Goal: Task Accomplishment & Management: Use online tool/utility

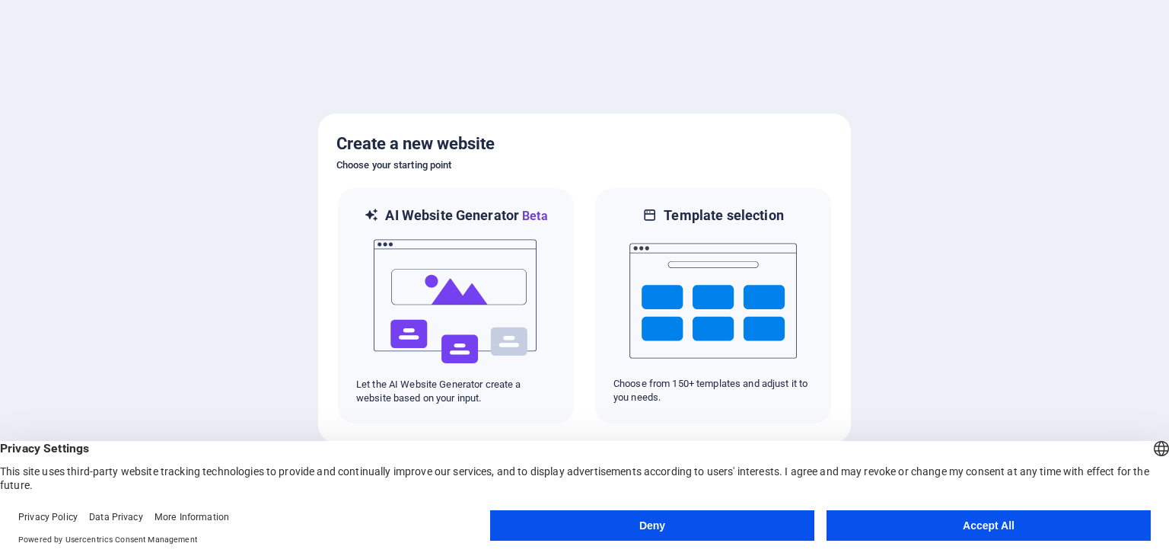
click at [1026, 518] on button "Accept All" at bounding box center [989, 525] width 324 height 30
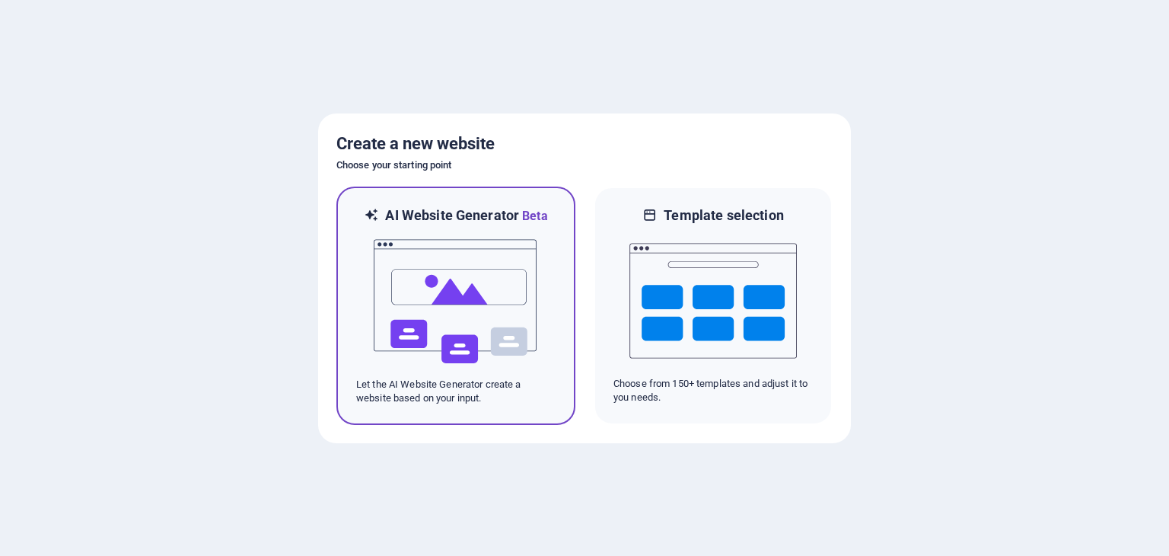
click at [515, 273] on img at bounding box center [455, 301] width 167 height 152
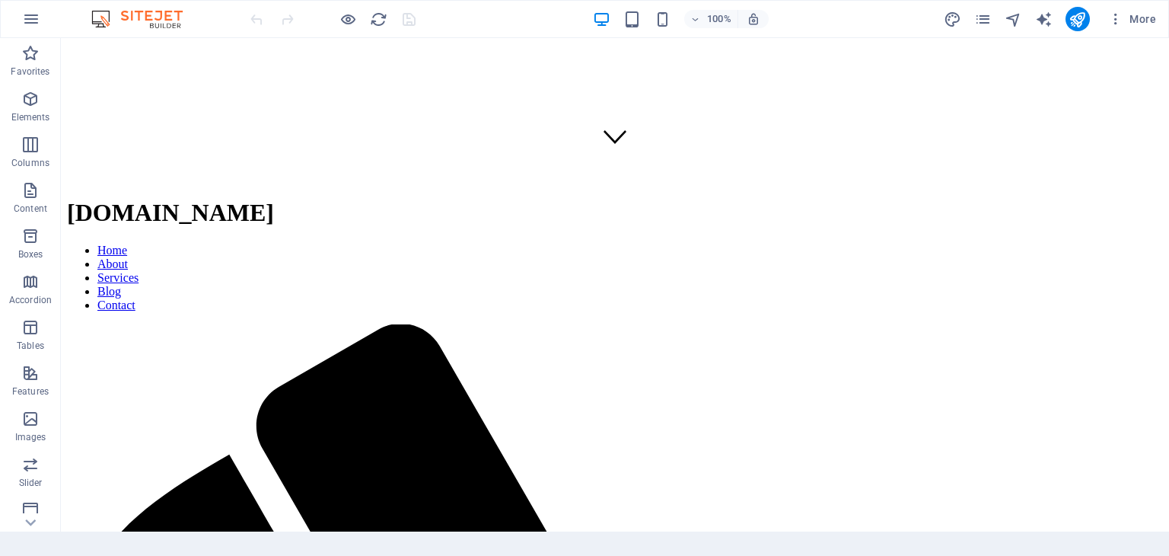
scroll to position [398, 0]
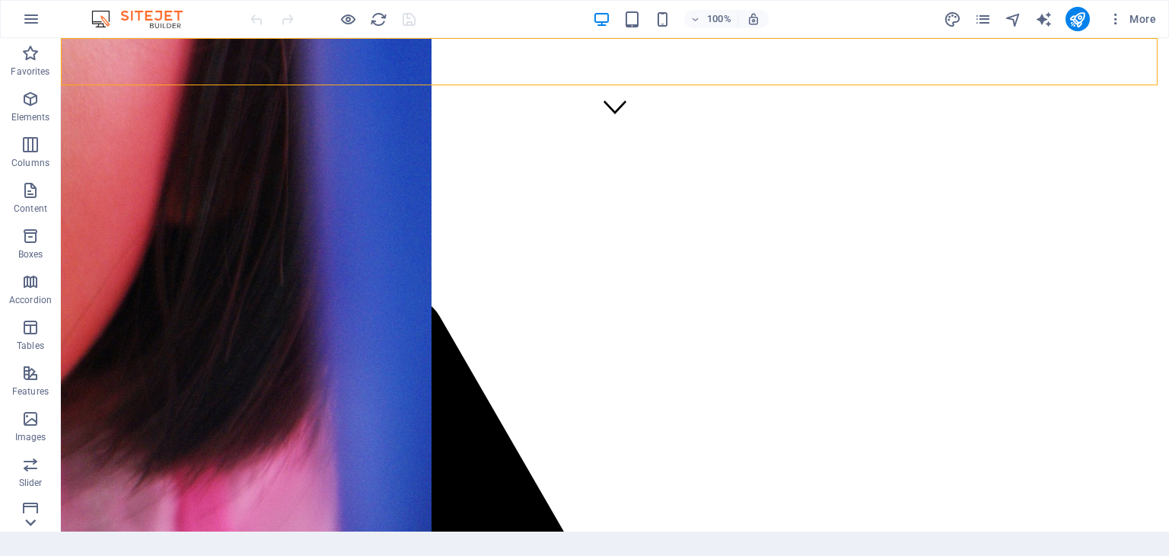
click at [24, 522] on icon at bounding box center [30, 522] width 21 height 21
click at [33, 46] on icon at bounding box center [31, 46] width 11 height 7
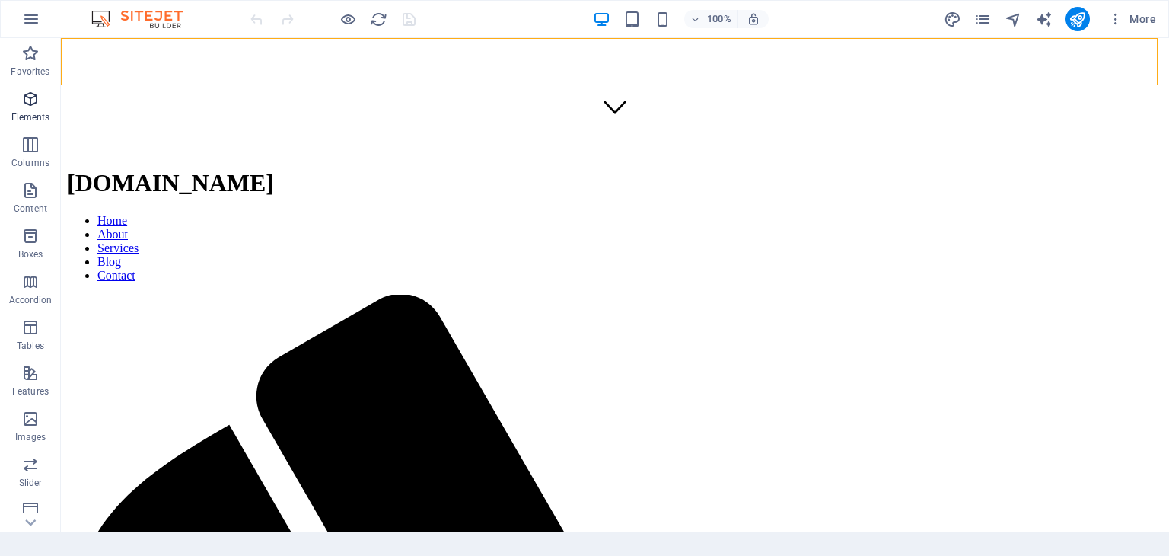
click at [21, 111] on p "Elements" at bounding box center [30, 117] width 39 height 12
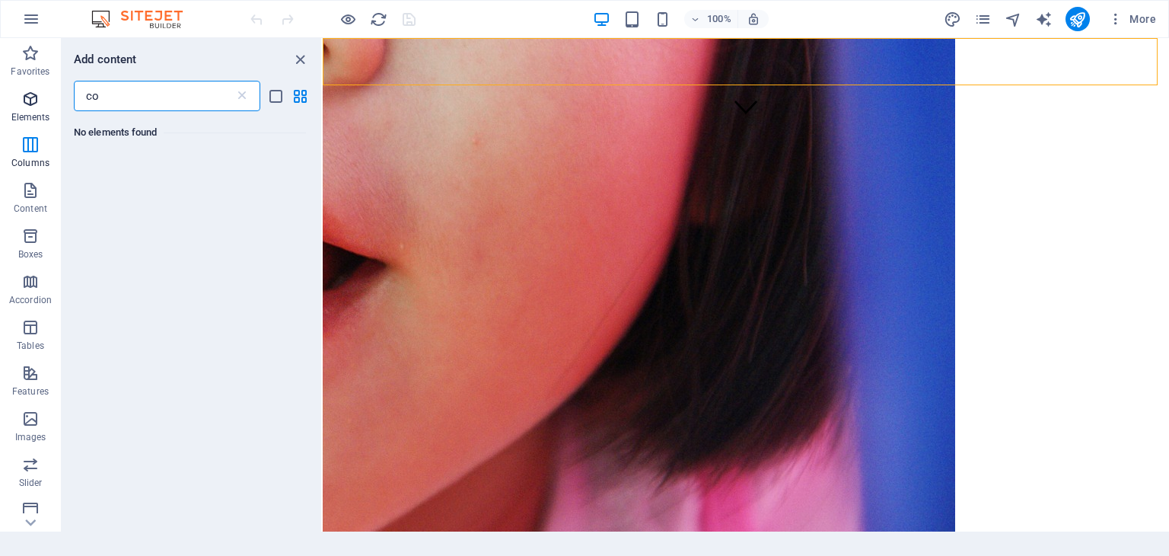
type input "c"
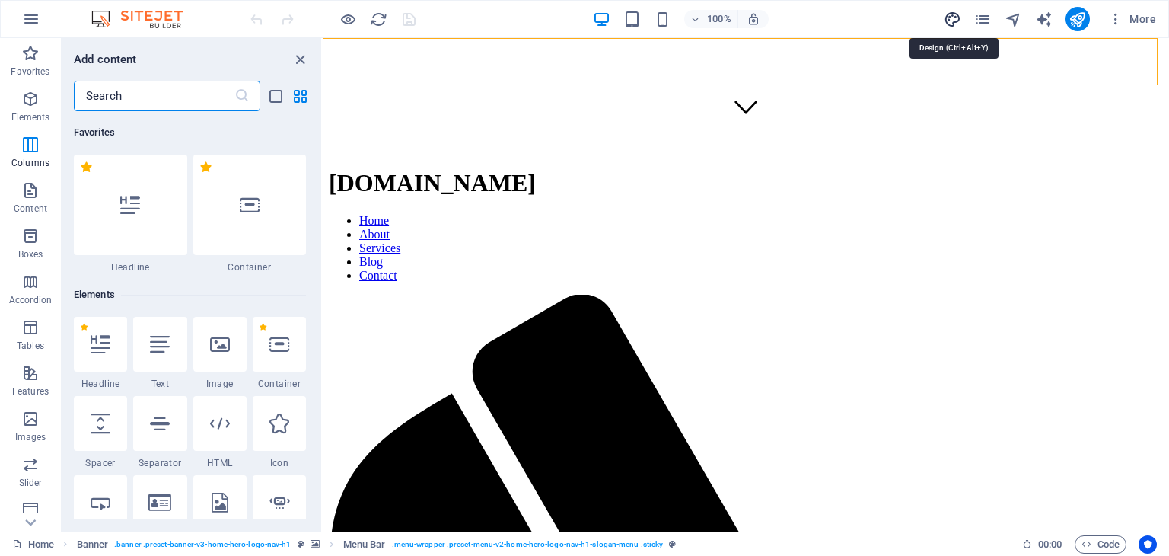
click at [954, 18] on icon "design" at bounding box center [953, 20] width 18 height 18
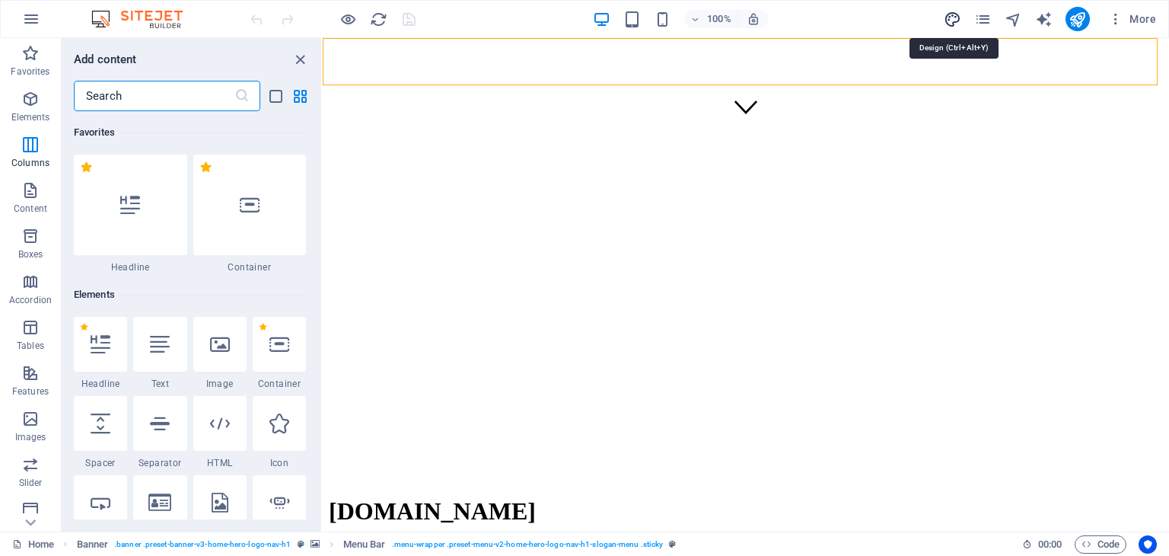
select select "px"
select select "200"
select select "px"
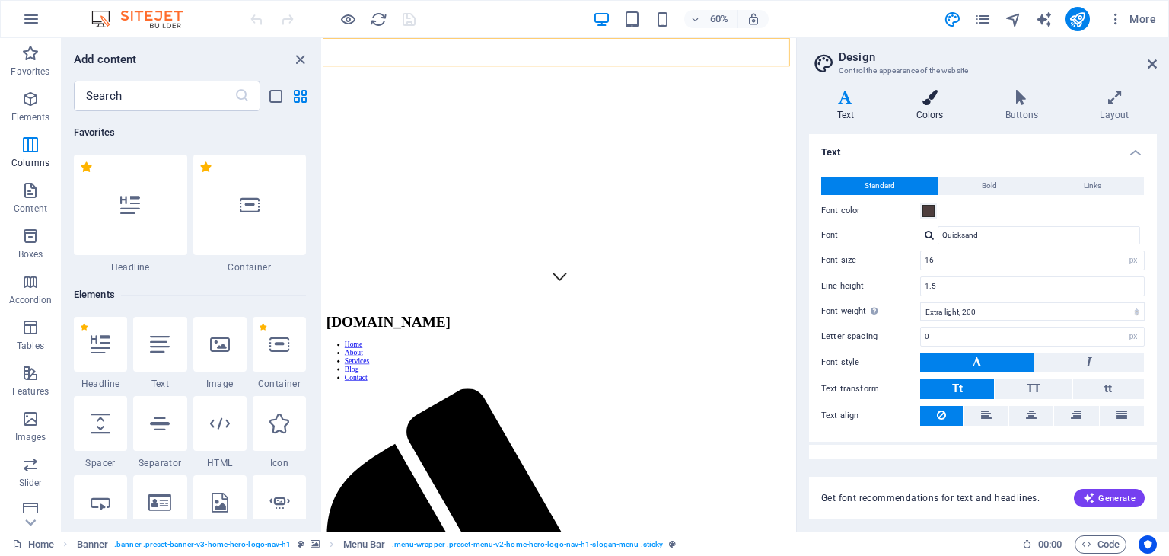
click at [930, 100] on icon at bounding box center [929, 97] width 83 height 15
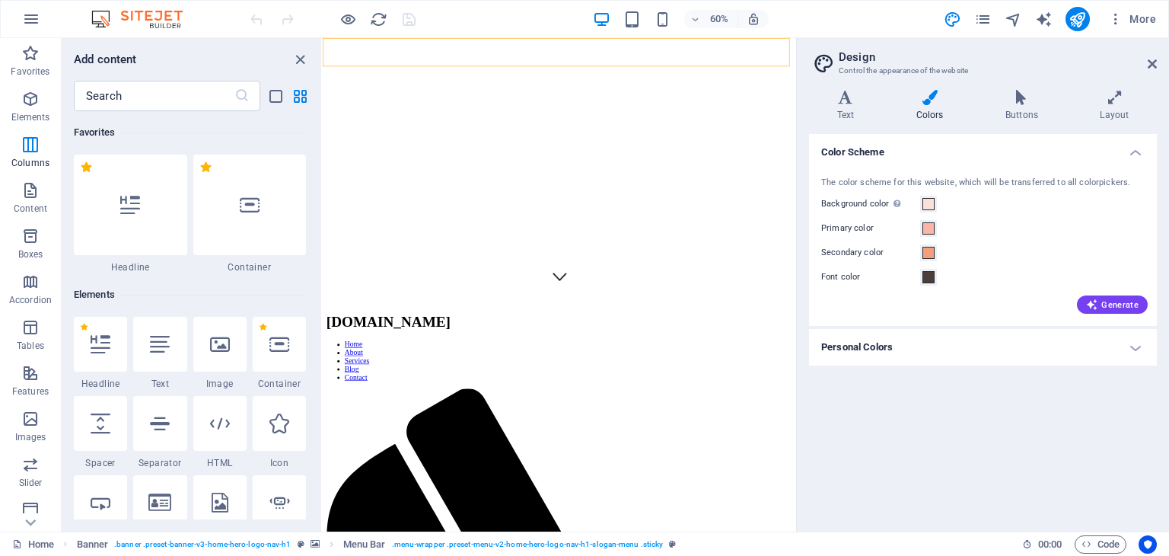
click at [1139, 348] on h4 "Personal Colors" at bounding box center [983, 347] width 348 height 37
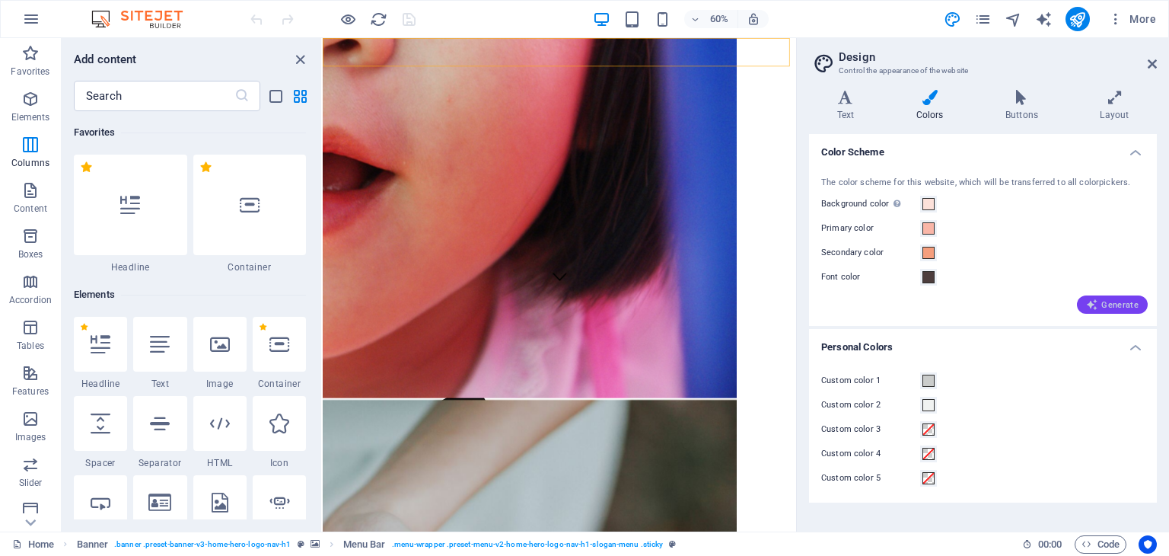
click at [1118, 305] on span "Generate" at bounding box center [1112, 304] width 53 height 12
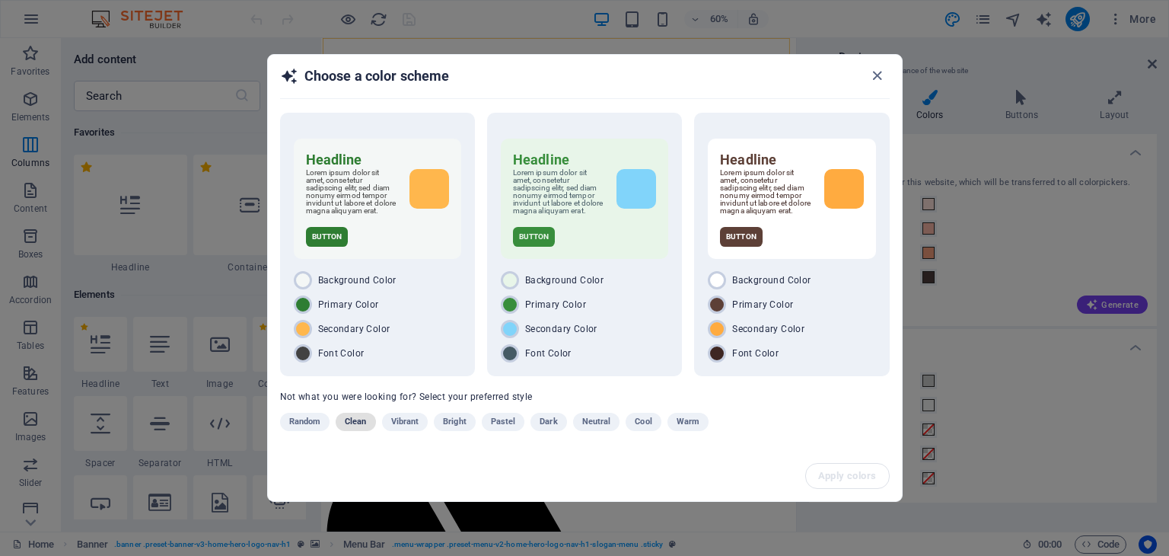
click at [356, 419] on span "Clean" at bounding box center [355, 422] width 21 height 18
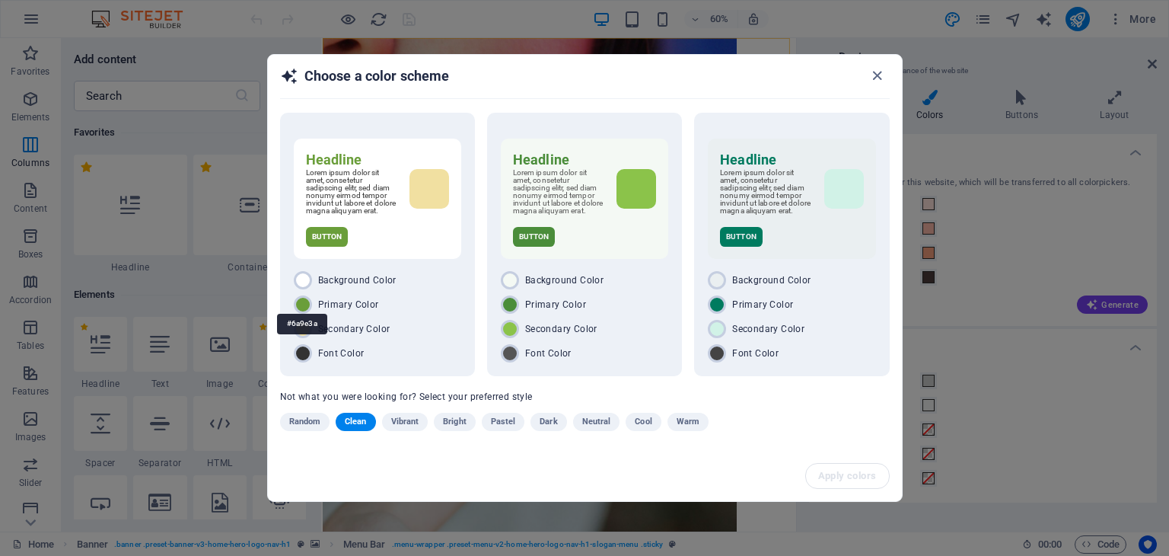
click at [300, 303] on div "#6a9e3a" at bounding box center [302, 324] width 50 height 42
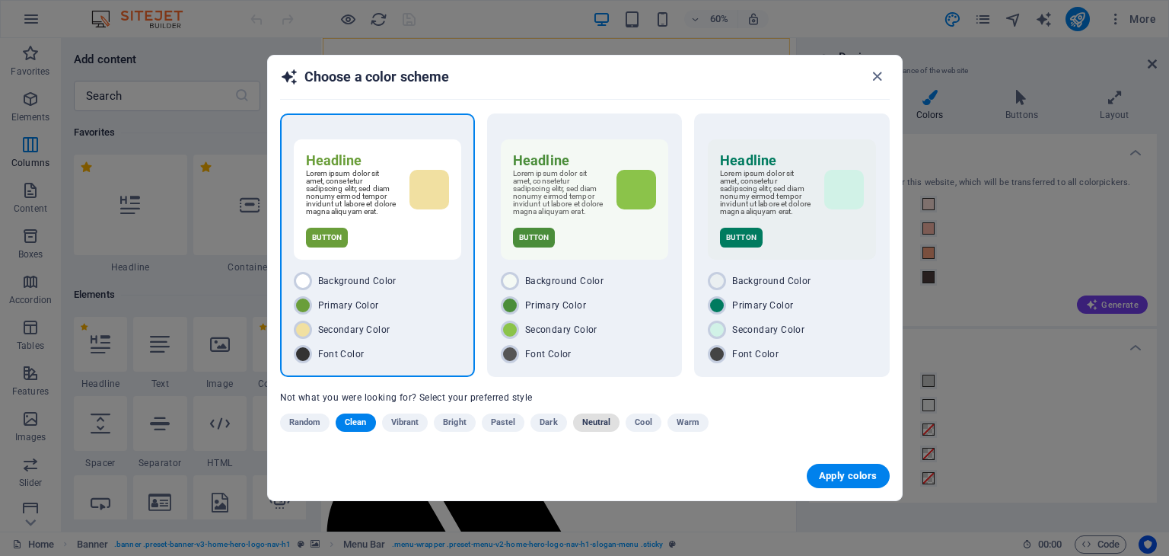
click at [605, 418] on span "Neutral" at bounding box center [596, 422] width 29 height 18
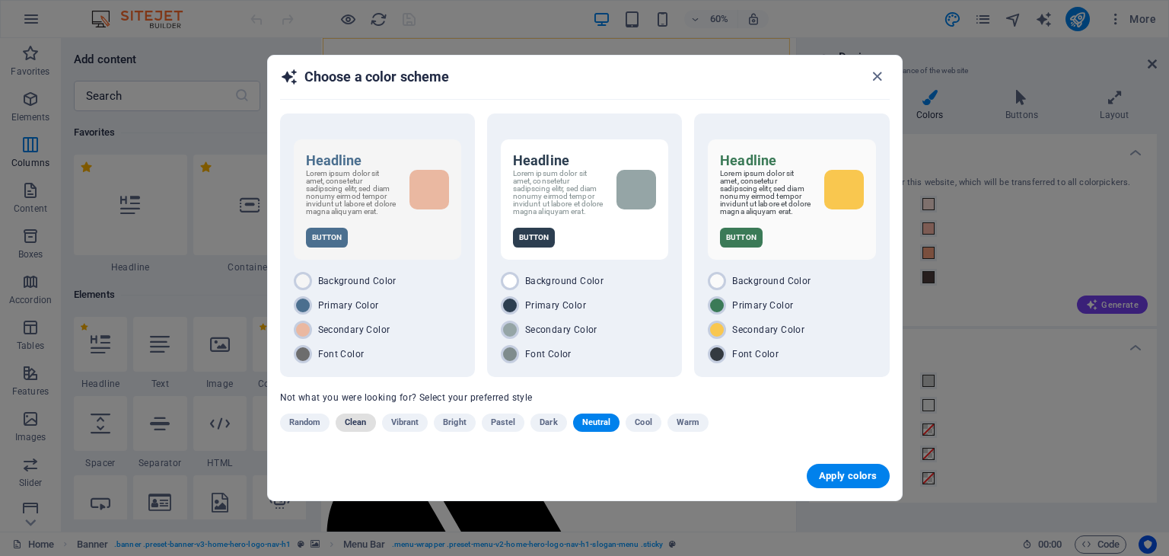
click at [359, 418] on span "Clean" at bounding box center [355, 422] width 21 height 18
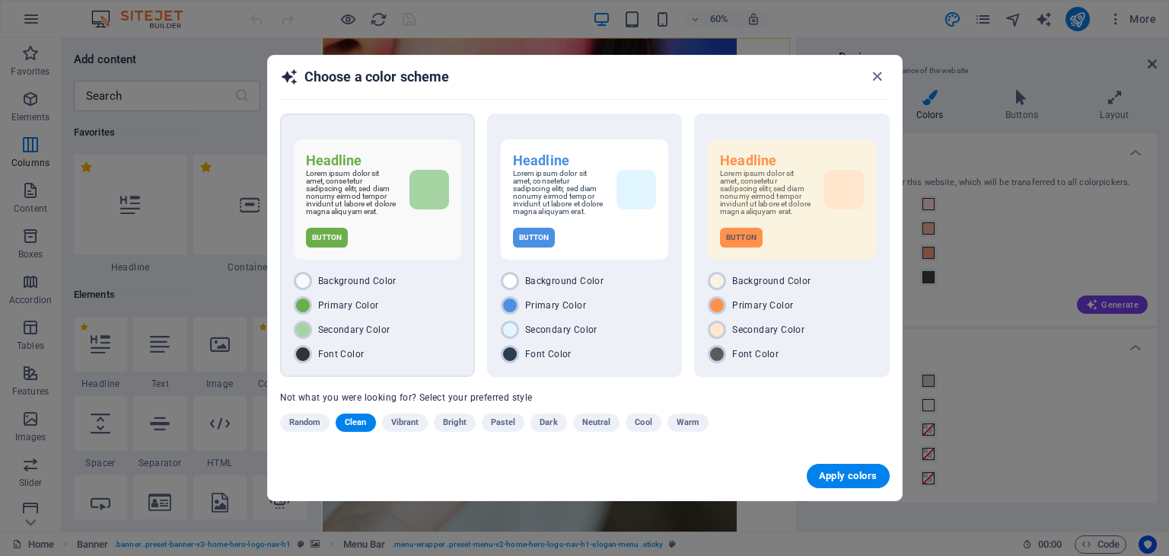
click at [402, 317] on div "Background Color Primary Color Secondary Color Font Color" at bounding box center [377, 317] width 167 height 91
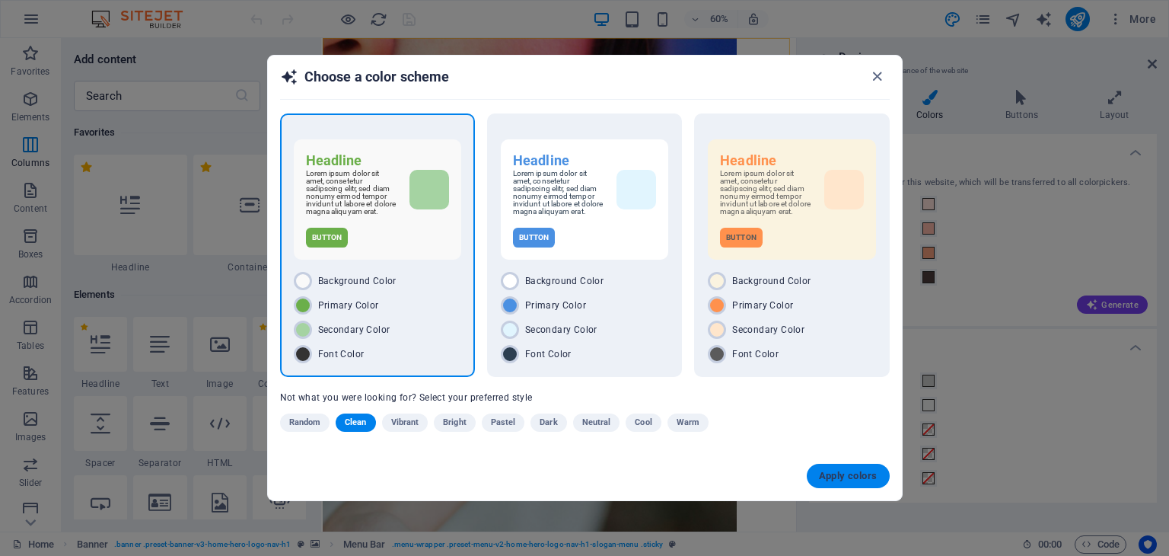
click at [837, 470] on span "Apply colors" at bounding box center [848, 476] width 59 height 12
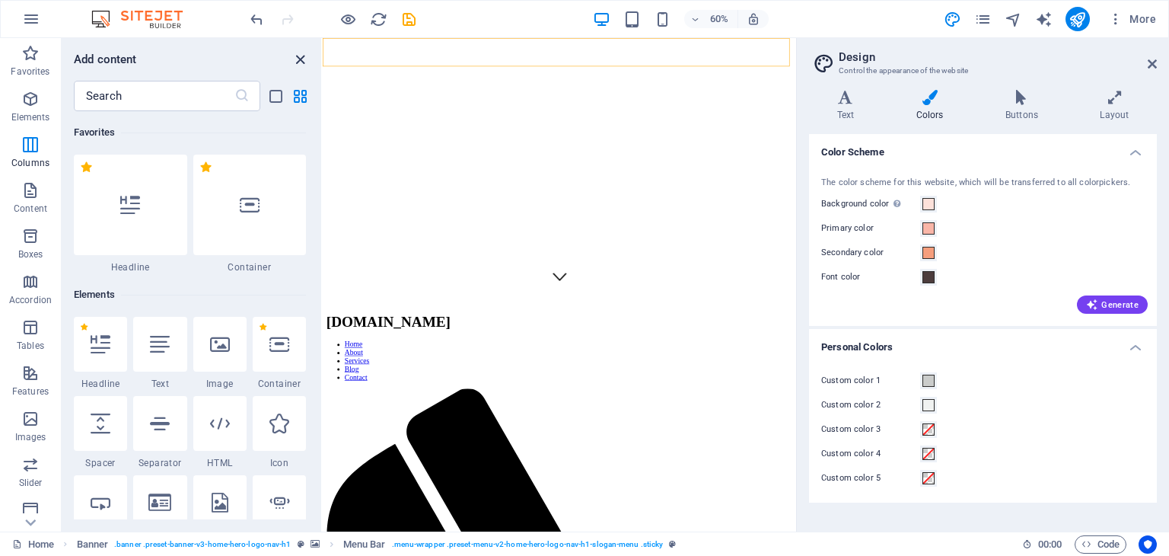
click at [298, 58] on icon "close panel" at bounding box center [301, 60] width 18 height 18
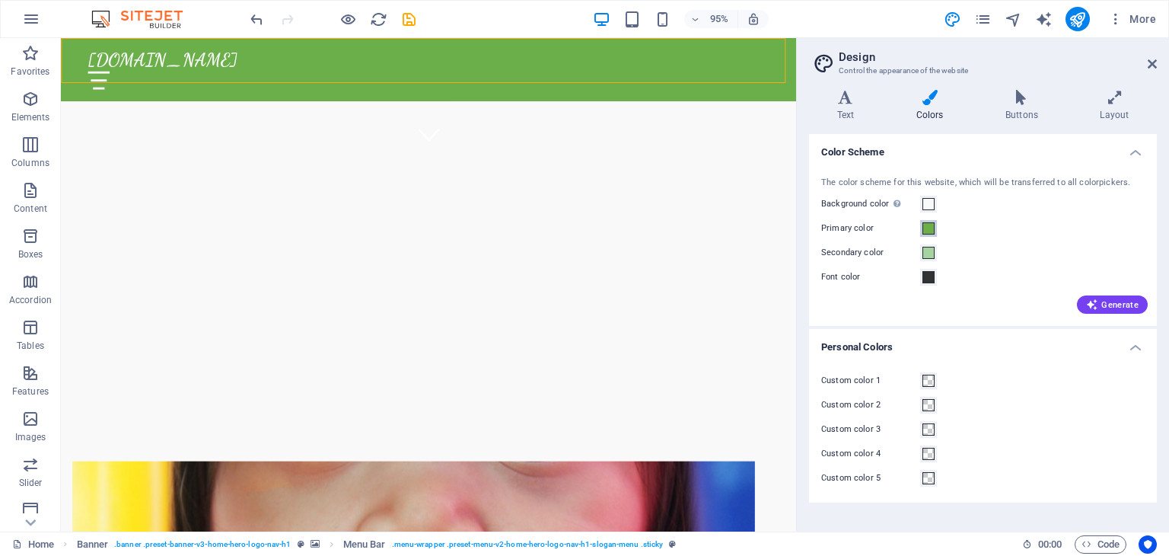
click at [924, 229] on span at bounding box center [929, 228] width 12 height 12
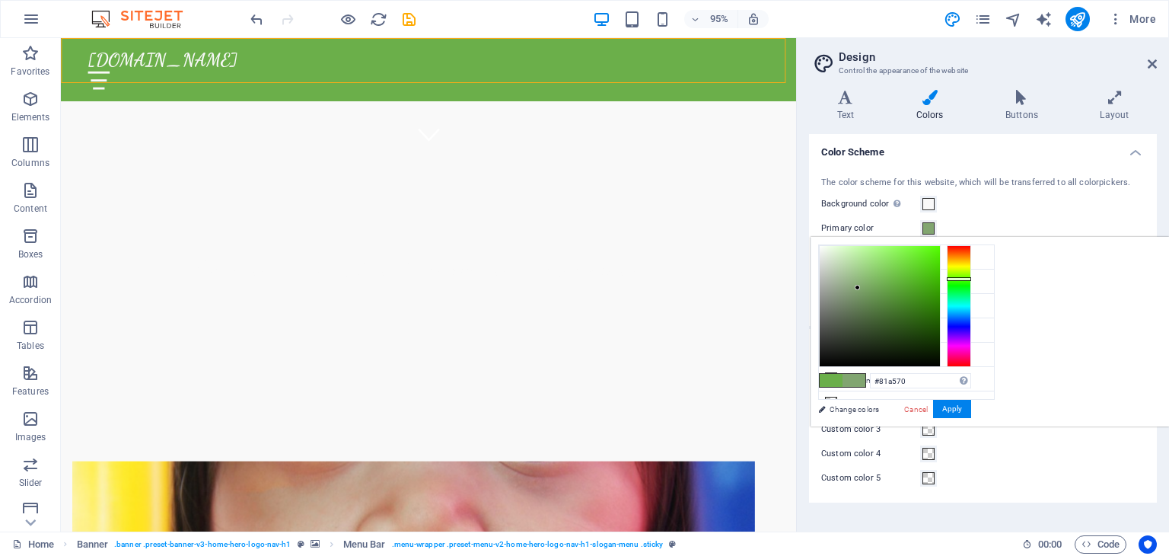
drag, startPoint x: 1079, startPoint y: 279, endPoint x: 1048, endPoint y: 287, distance: 31.4
click at [860, 287] on div at bounding box center [857, 287] width 5 height 5
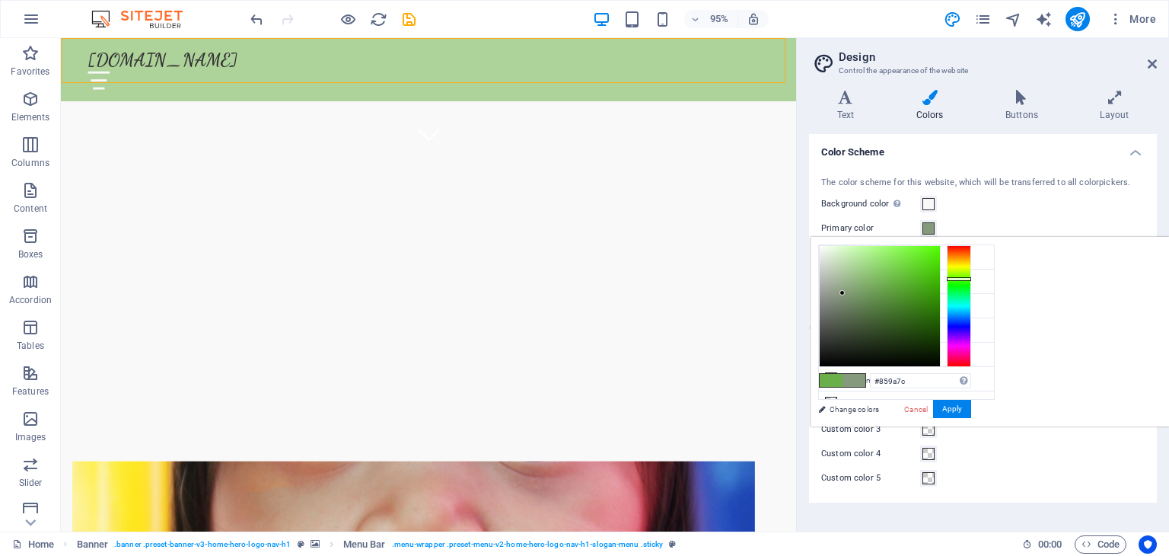
type input "#869a7d"
drag, startPoint x: 1047, startPoint y: 286, endPoint x: 1032, endPoint y: 292, distance: 16.0
click at [844, 292] on div at bounding box center [841, 292] width 5 height 5
click at [971, 403] on button "Apply" at bounding box center [952, 409] width 38 height 18
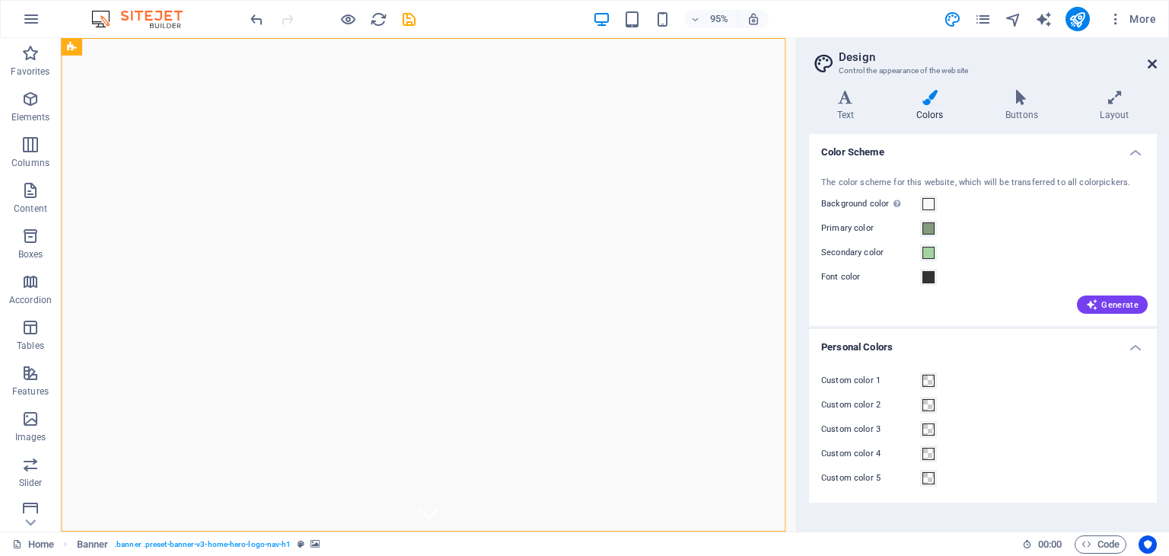
click at [1156, 62] on icon at bounding box center [1152, 64] width 9 height 12
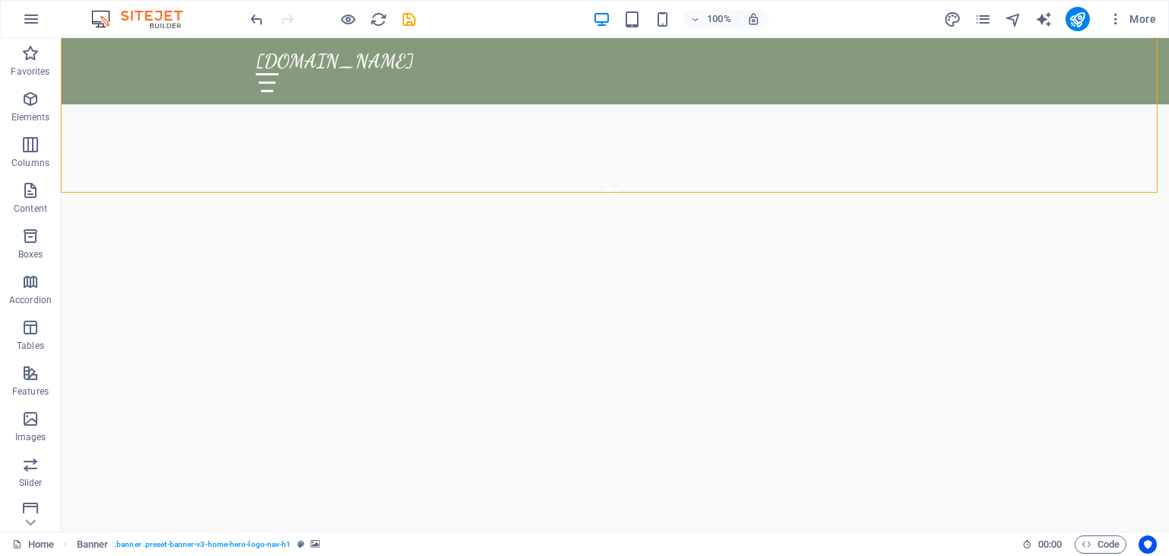
scroll to position [338, 0]
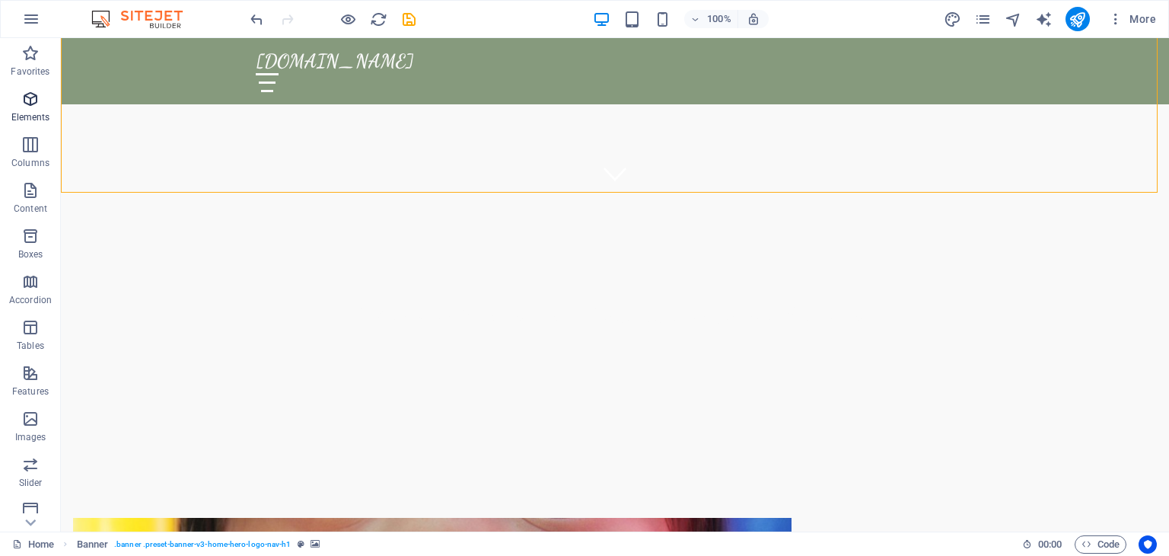
click at [30, 109] on span "Elements" at bounding box center [30, 108] width 61 height 37
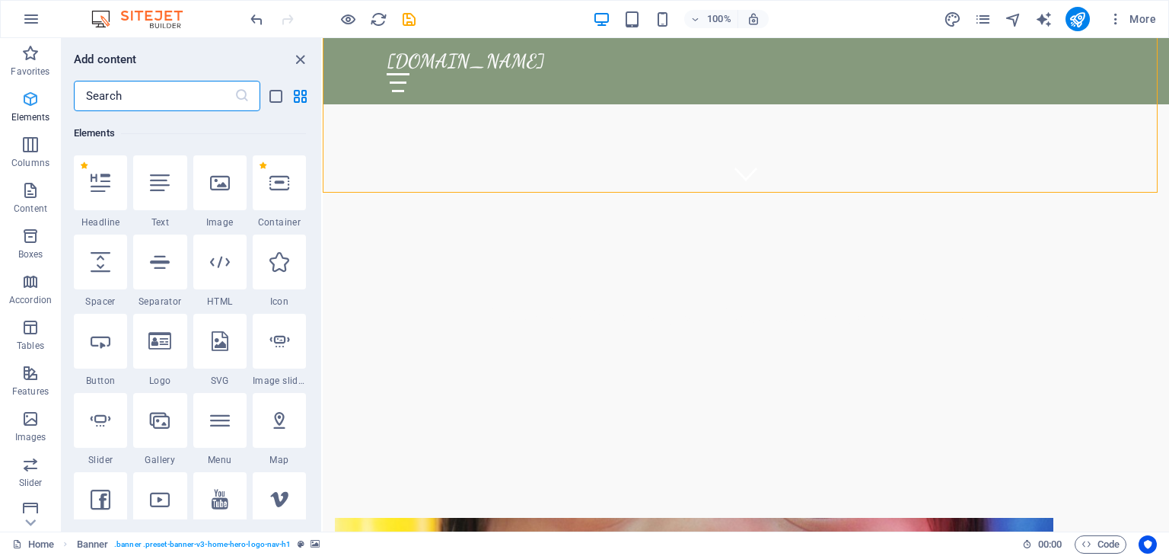
scroll to position [161, 0]
click at [219, 181] on icon at bounding box center [220, 183] width 20 height 20
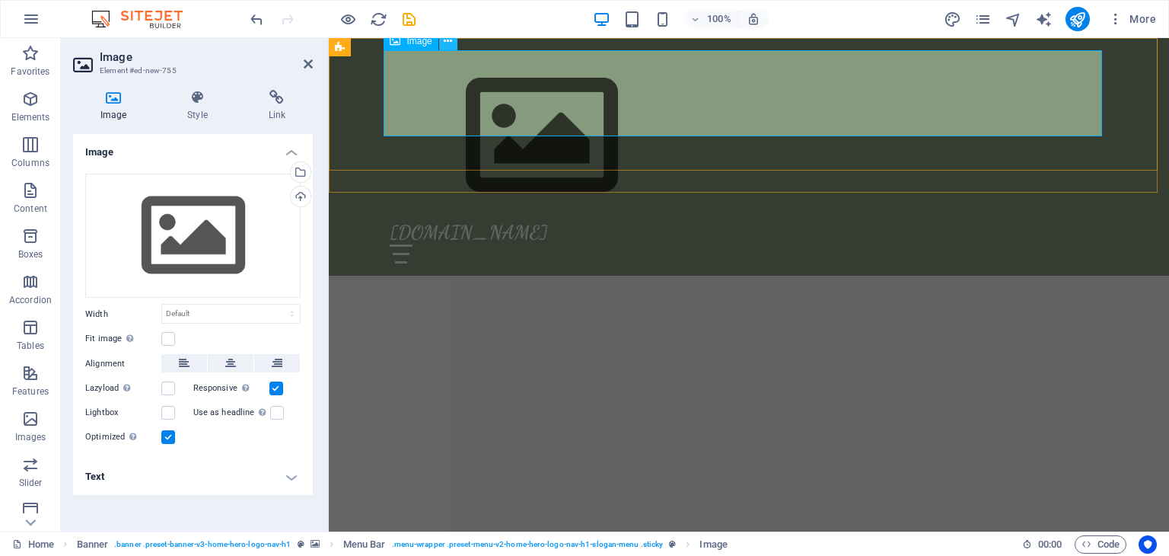
click at [445, 43] on icon at bounding box center [448, 41] width 8 height 16
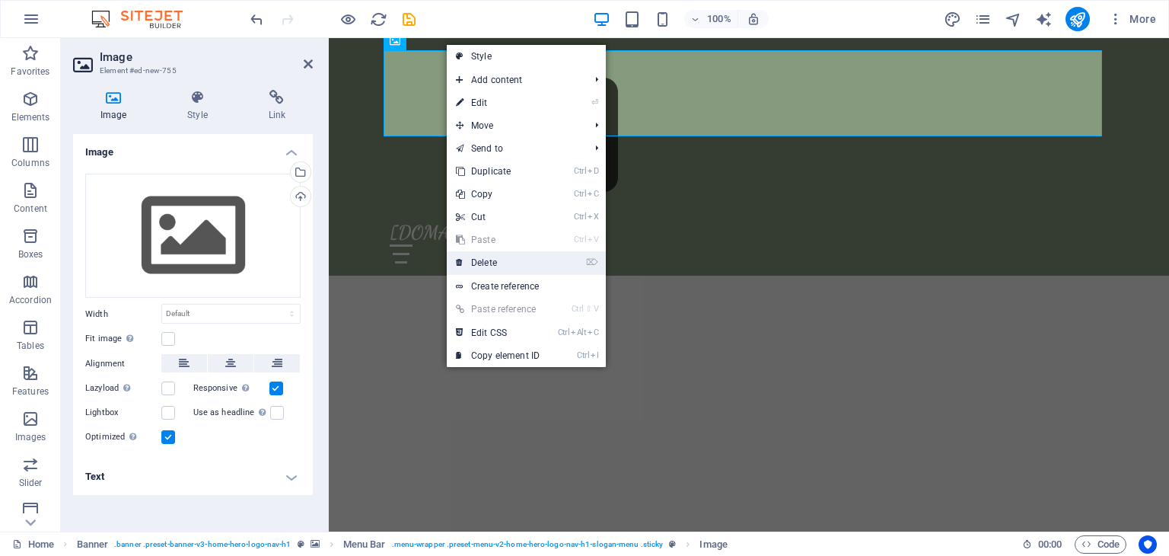
click at [486, 254] on link "⌦ Delete" at bounding box center [498, 262] width 102 height 23
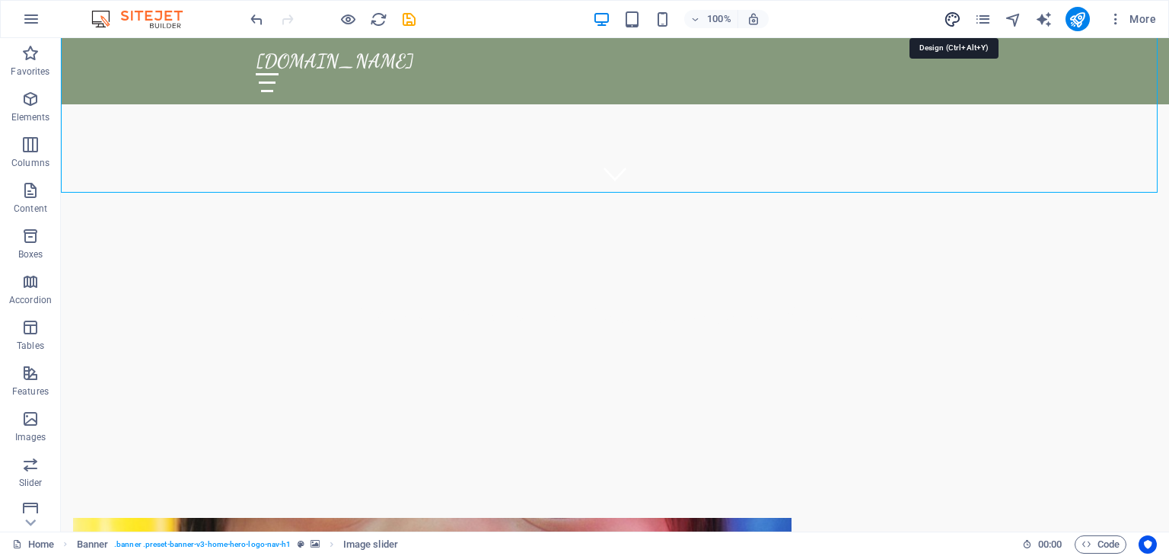
click at [950, 15] on icon "design" at bounding box center [953, 20] width 18 height 18
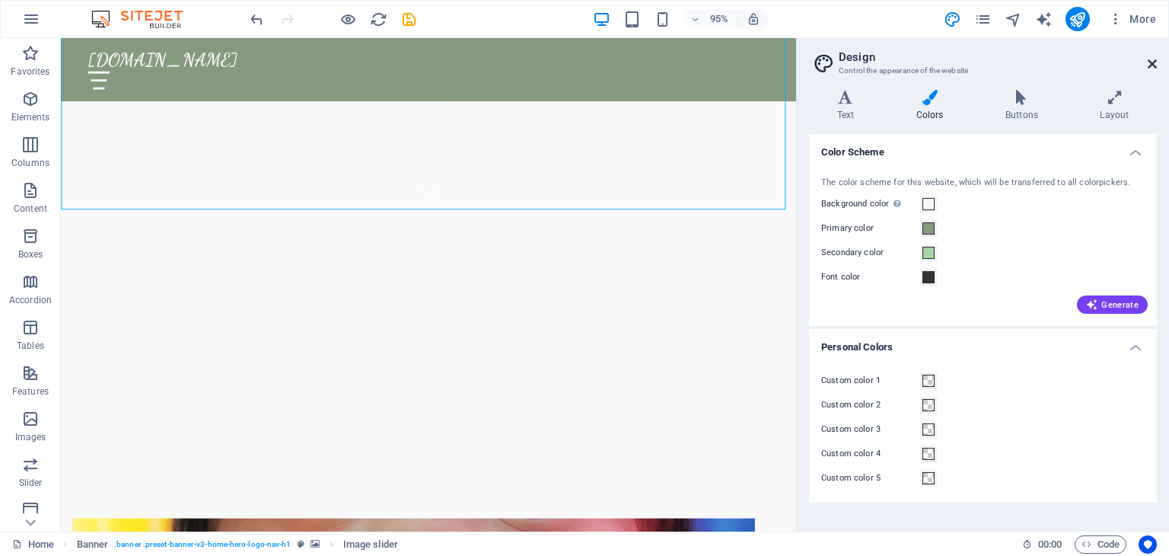
click at [1152, 65] on icon at bounding box center [1152, 64] width 9 height 12
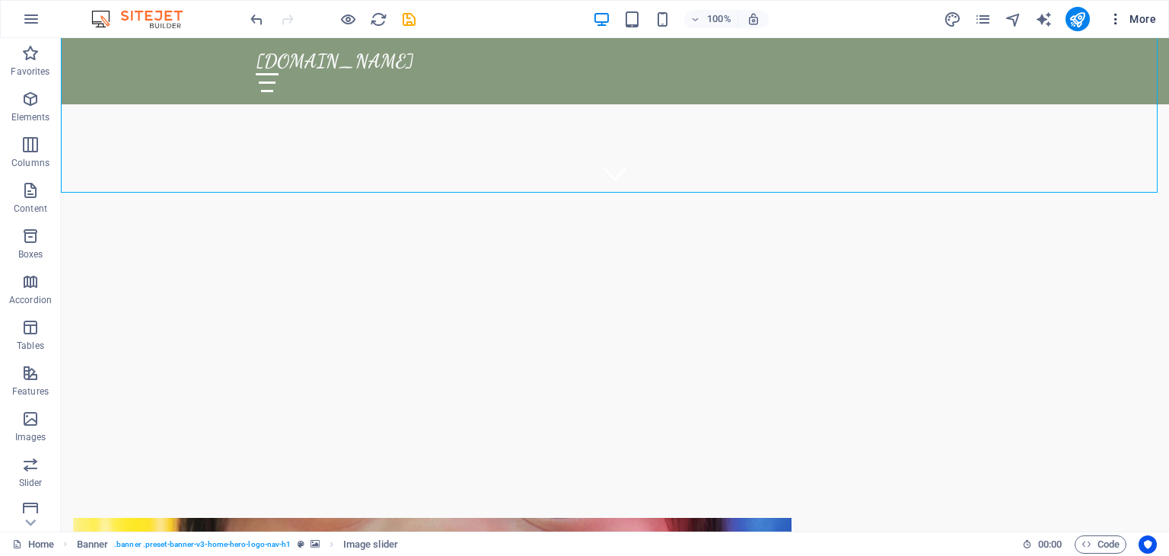
click at [1134, 24] on span "More" at bounding box center [1133, 18] width 48 height 15
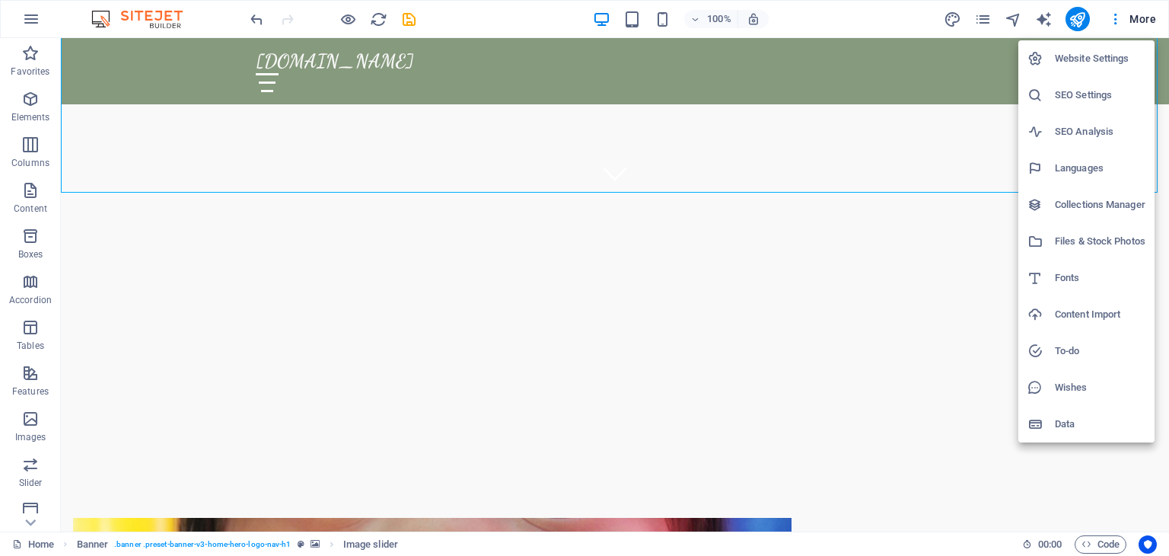
click at [1100, 237] on h6 "Files & Stock Photos" at bounding box center [1100, 241] width 91 height 18
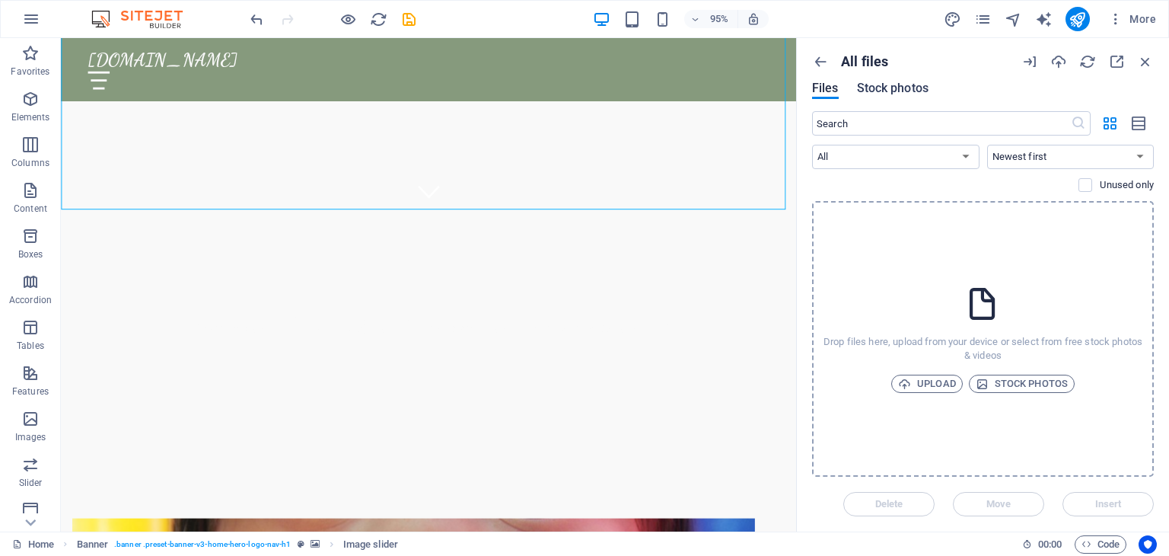
click at [900, 91] on span "Stock photos" at bounding box center [893, 88] width 72 height 18
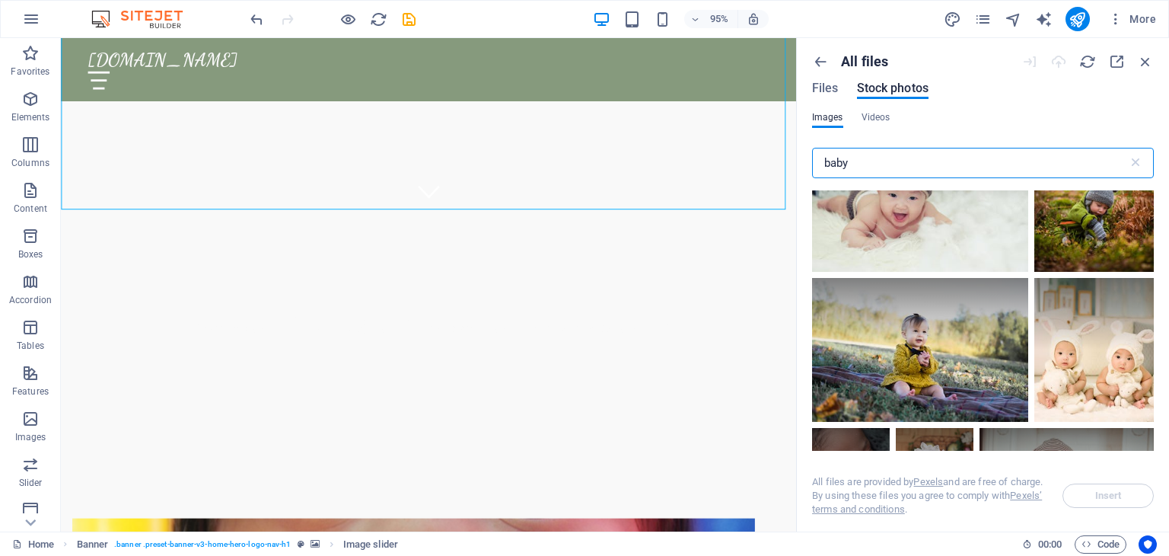
scroll to position [1232, 0]
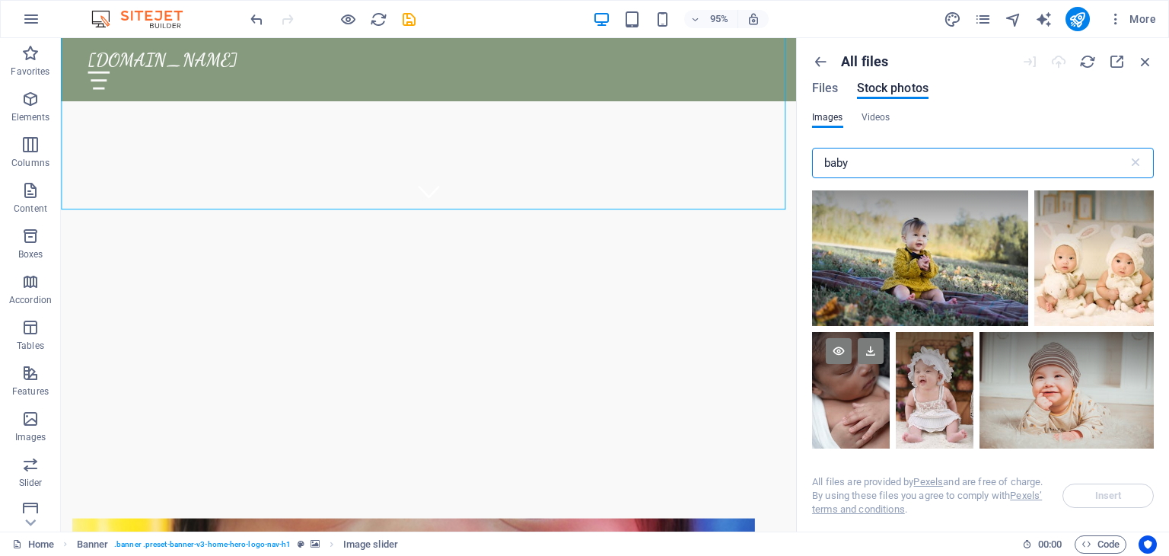
type input "baby"
click at [861, 378] on div at bounding box center [851, 361] width 78 height 58
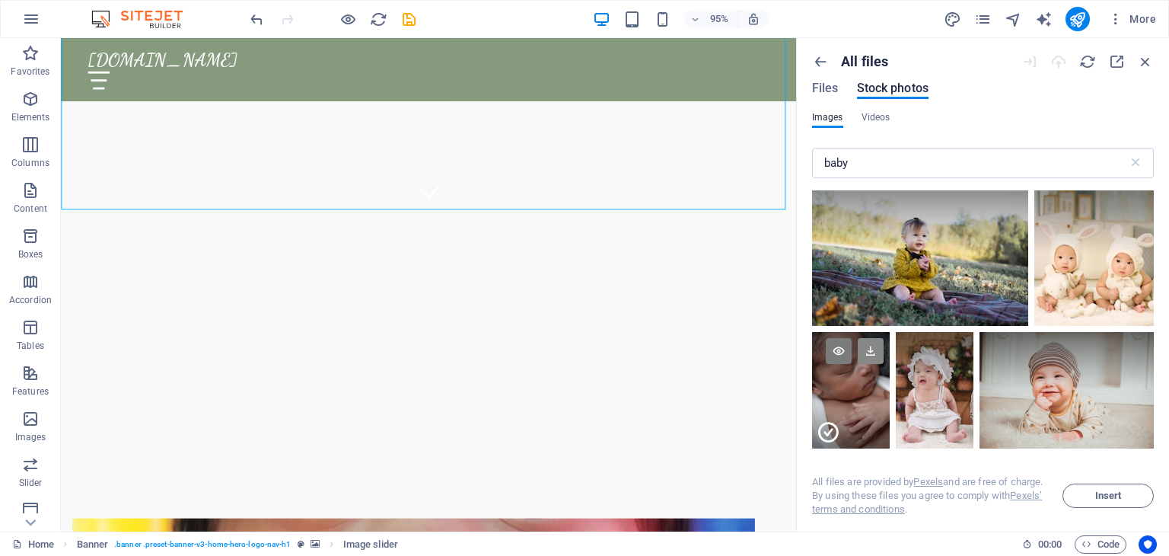
click at [868, 345] on icon at bounding box center [871, 351] width 26 height 26
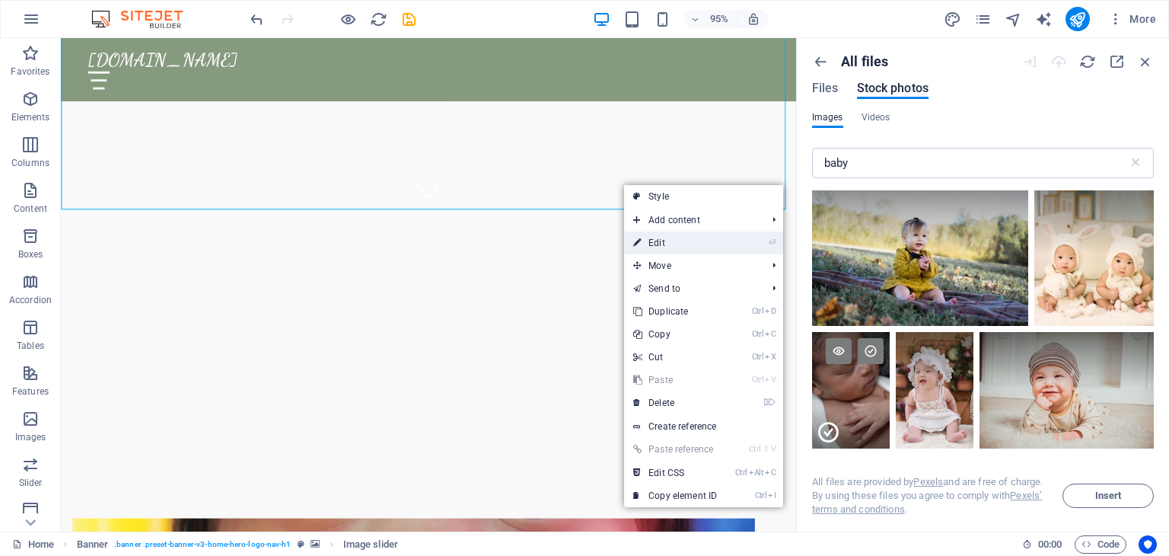
click at [670, 239] on link "⏎ Edit" at bounding box center [675, 242] width 102 height 23
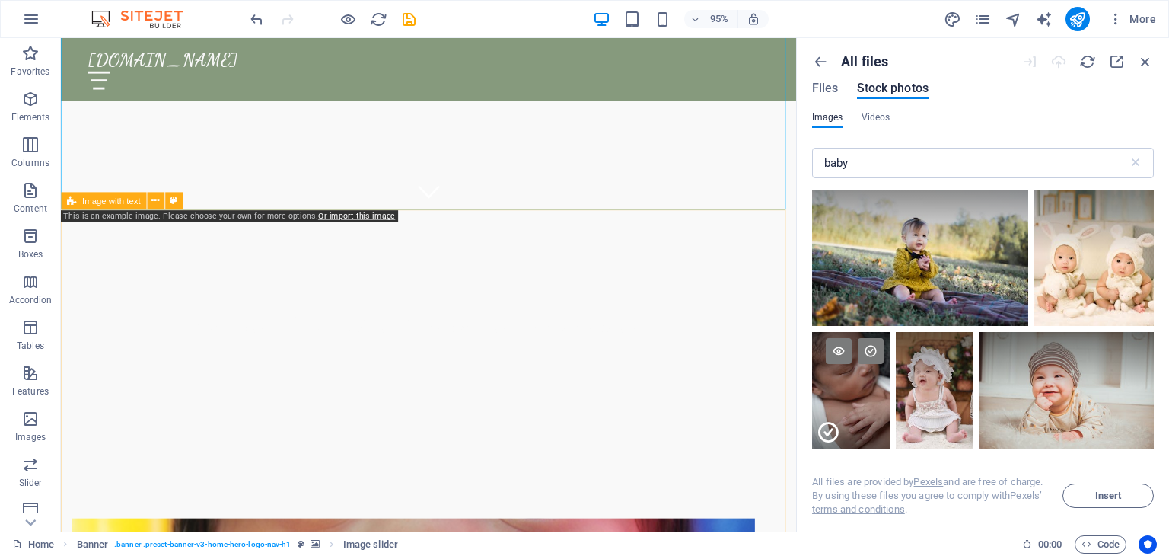
click at [120, 206] on div "Image with text" at bounding box center [103, 201] width 85 height 18
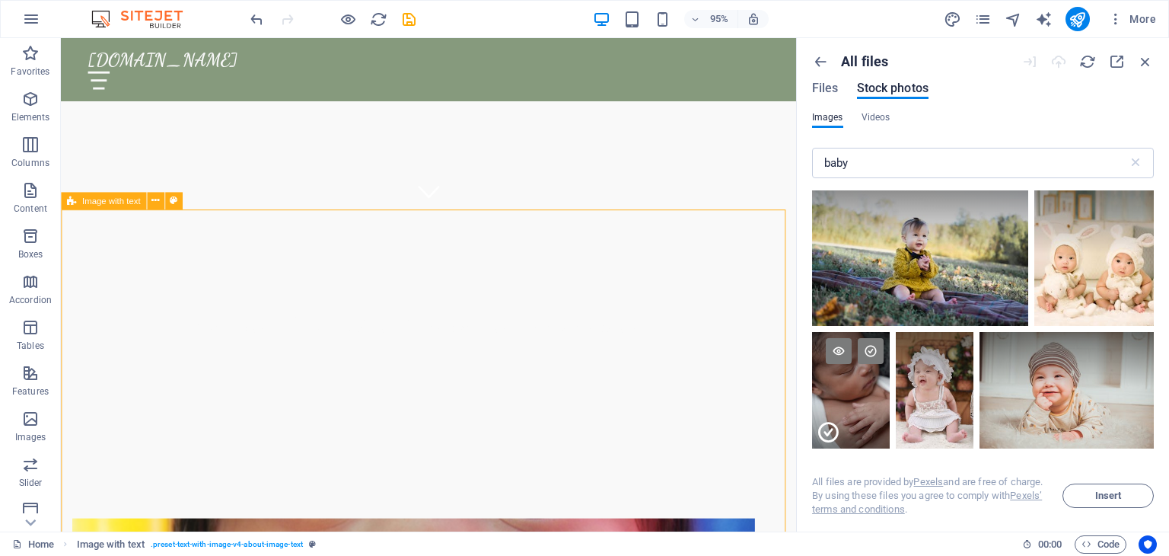
click at [119, 203] on span "Image with text" at bounding box center [111, 200] width 59 height 8
click at [155, 199] on icon at bounding box center [156, 200] width 8 height 15
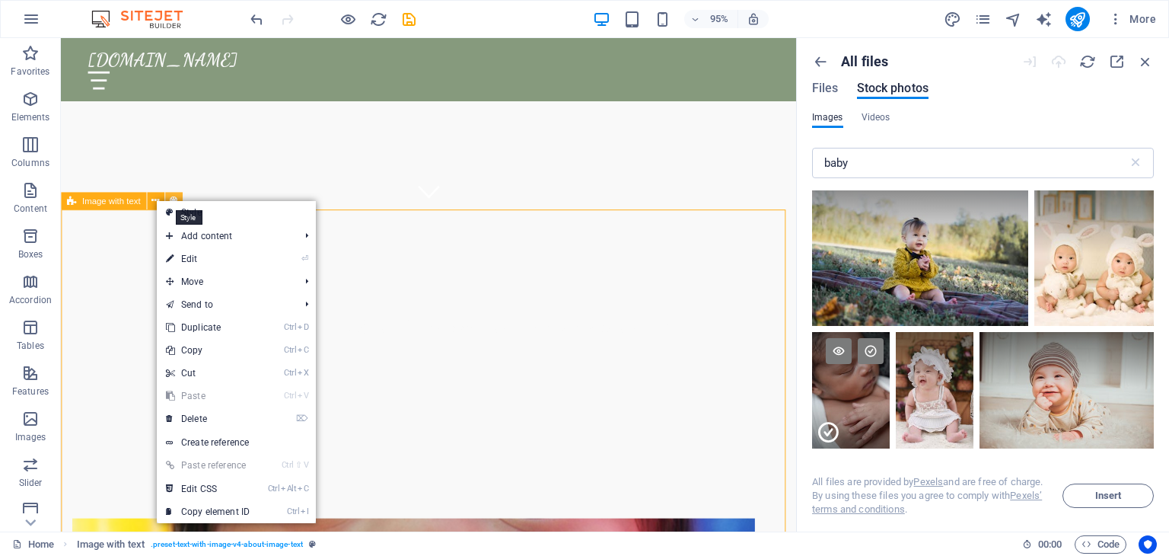
click at [174, 195] on icon at bounding box center [174, 200] width 8 height 15
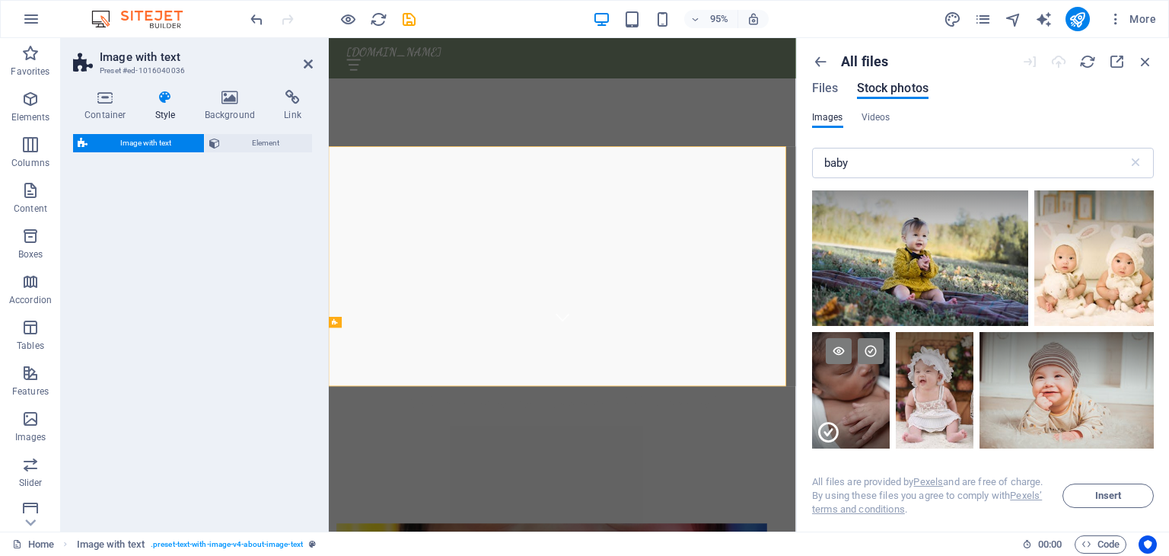
select select "rem"
select select "px"
select select "preset-text-with-image-v4-about-image-text"
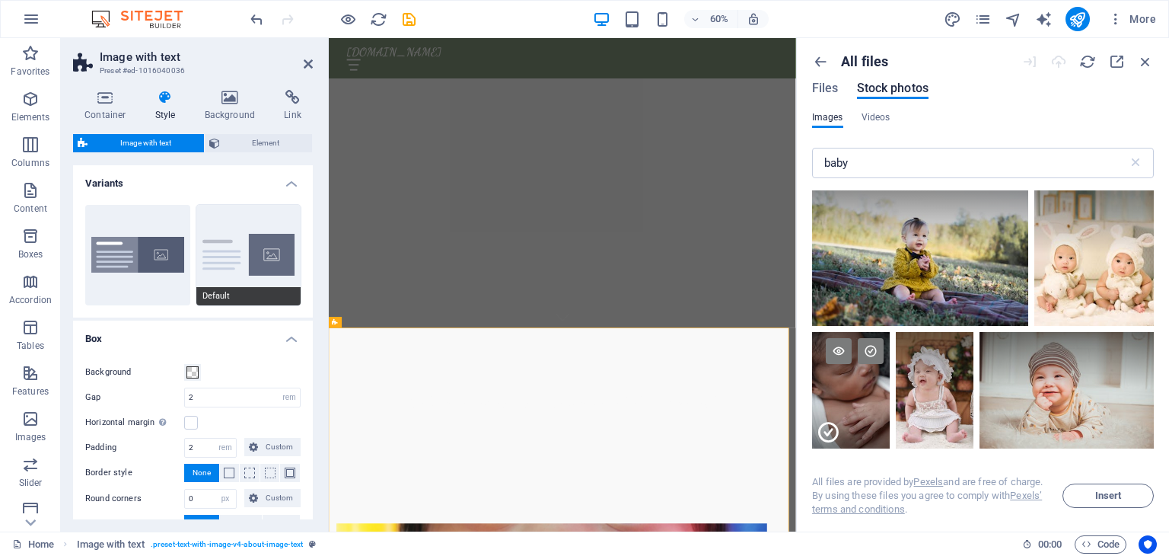
click at [263, 260] on button "Default" at bounding box center [248, 255] width 105 height 100
type input "0"
drag, startPoint x: 309, startPoint y: 281, endPoint x: 311, endPoint y: 333, distance: 51.8
click at [311, 333] on div "Variants Boxed Default Box Background Gap 2 rem px % vh vw Horizontal margin On…" at bounding box center [193, 342] width 240 height 354
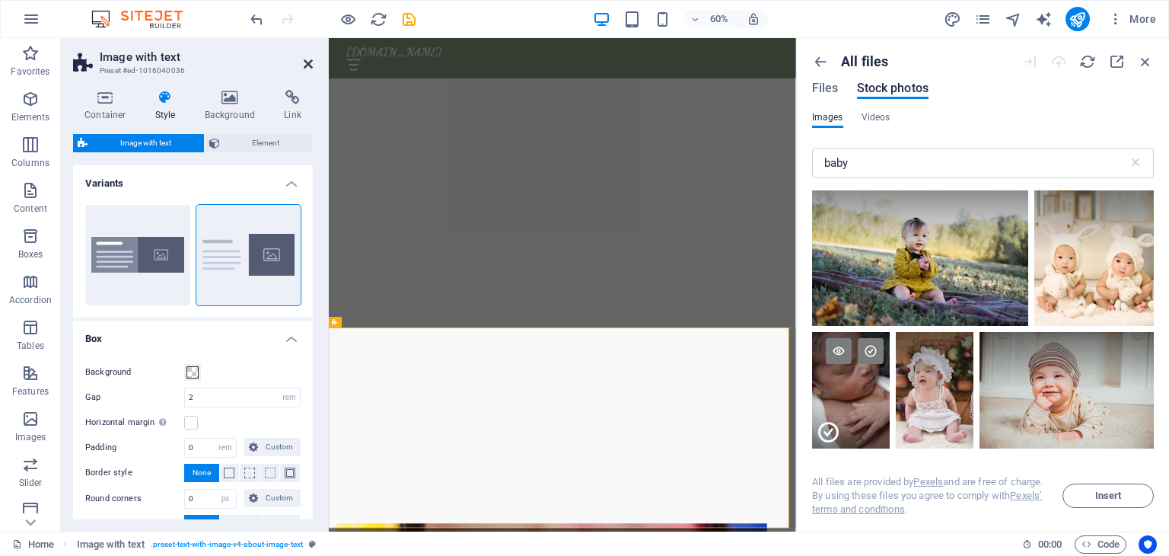
click at [305, 60] on icon at bounding box center [308, 64] width 9 height 12
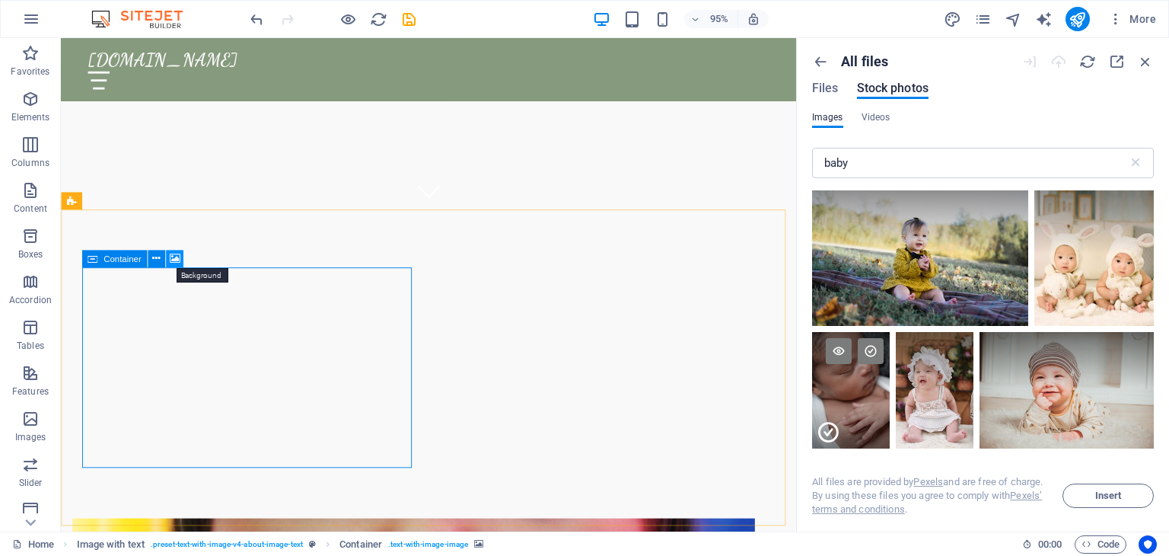
click at [177, 260] on icon at bounding box center [174, 258] width 11 height 15
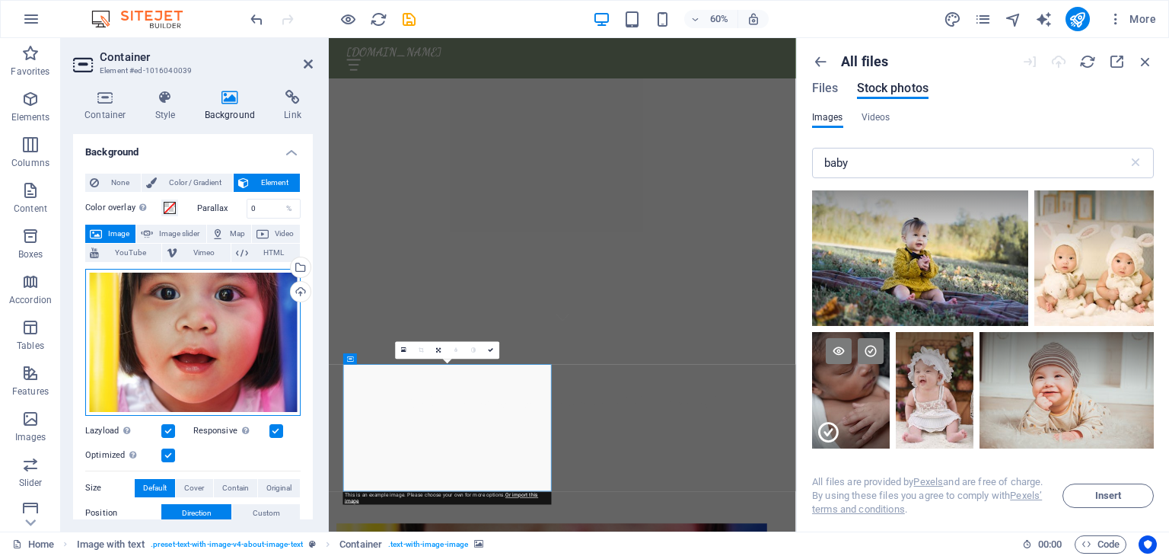
click at [167, 300] on div "Drag files here, click to choose files or select files from Files or our free s…" at bounding box center [192, 342] width 215 height 147
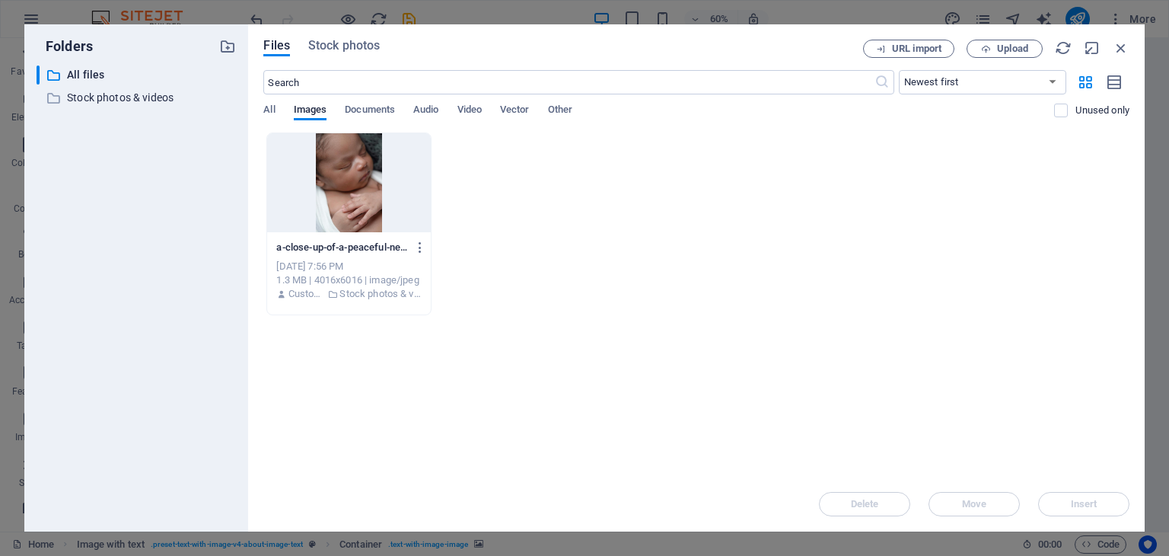
click at [320, 182] on div at bounding box center [348, 182] width 163 height 99
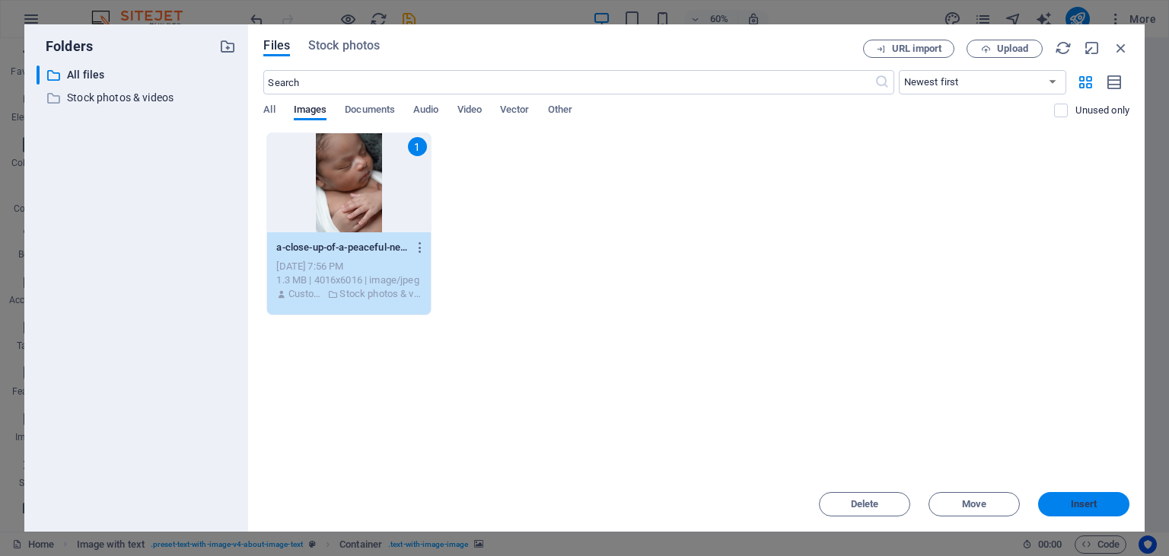
click at [1054, 499] on span "Insert" at bounding box center [1084, 503] width 79 height 9
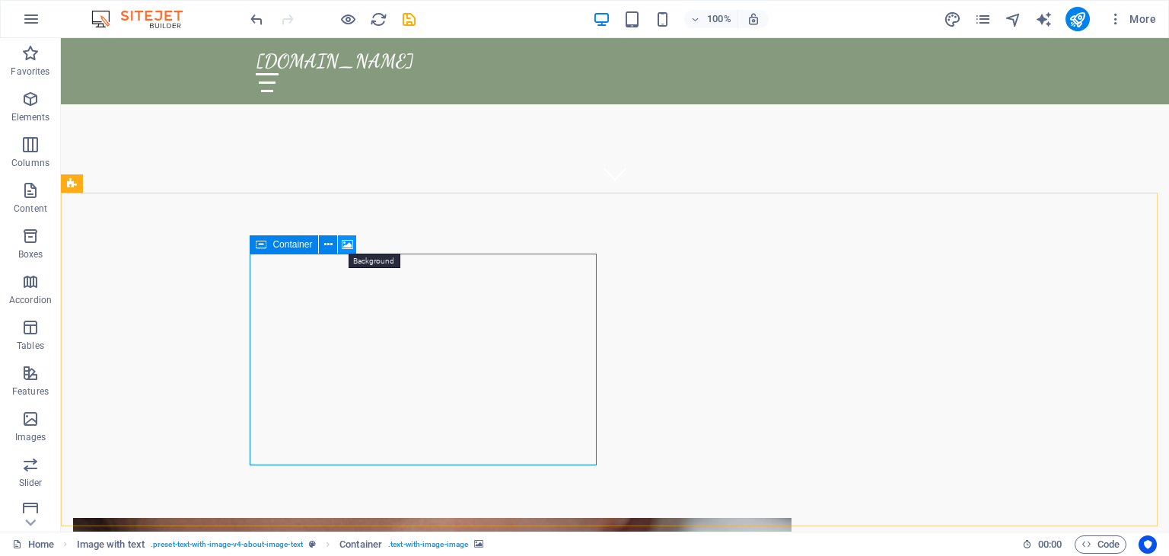
click at [350, 241] on icon at bounding box center [347, 245] width 11 height 16
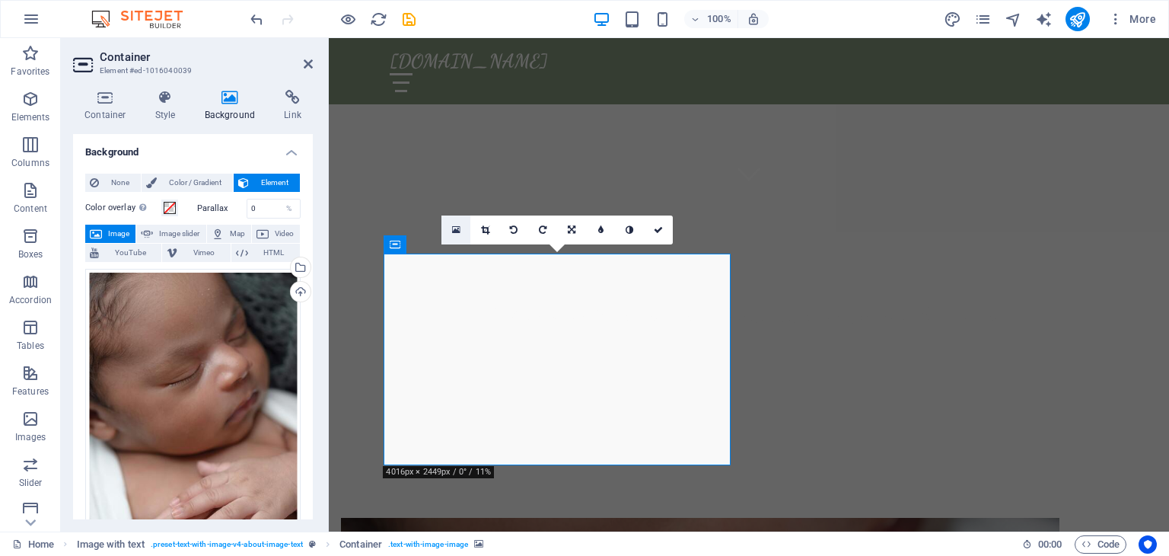
click at [454, 231] on icon at bounding box center [456, 230] width 8 height 11
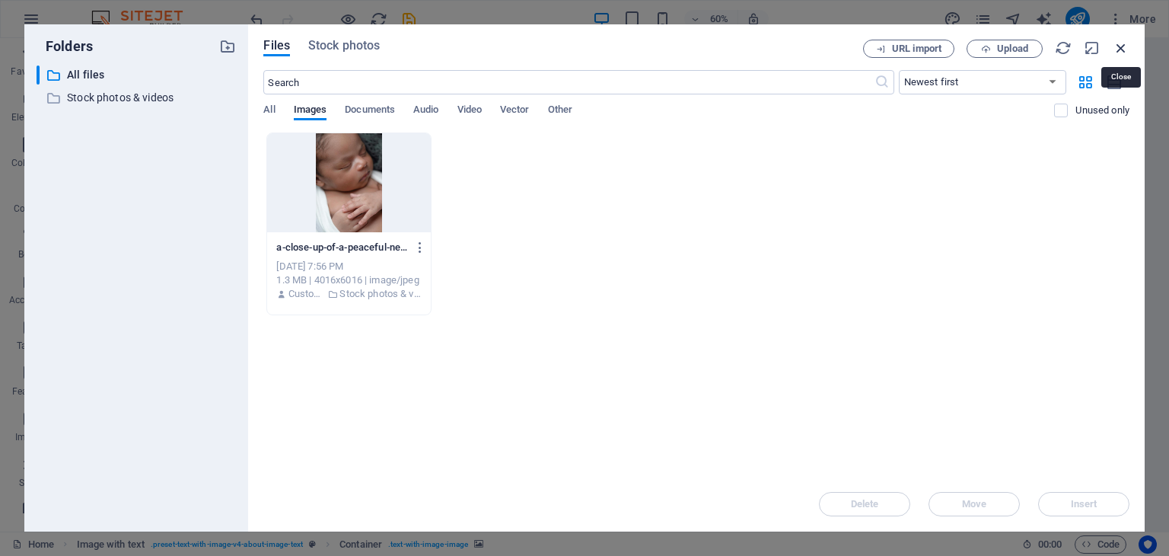
click at [1118, 45] on icon "button" at bounding box center [1121, 48] width 17 height 17
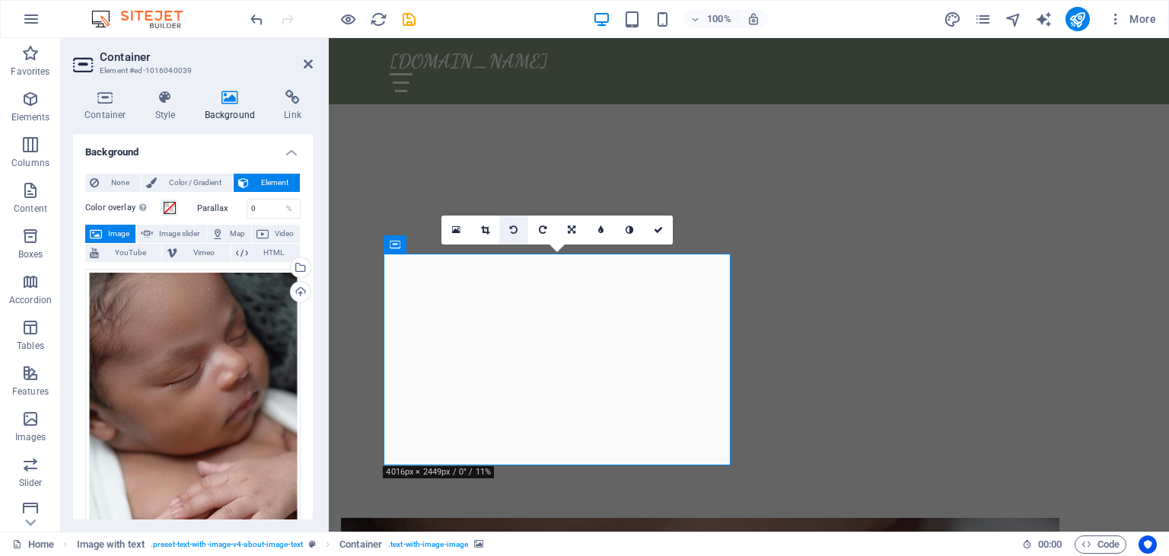
click at [518, 228] on icon at bounding box center [514, 229] width 8 height 9
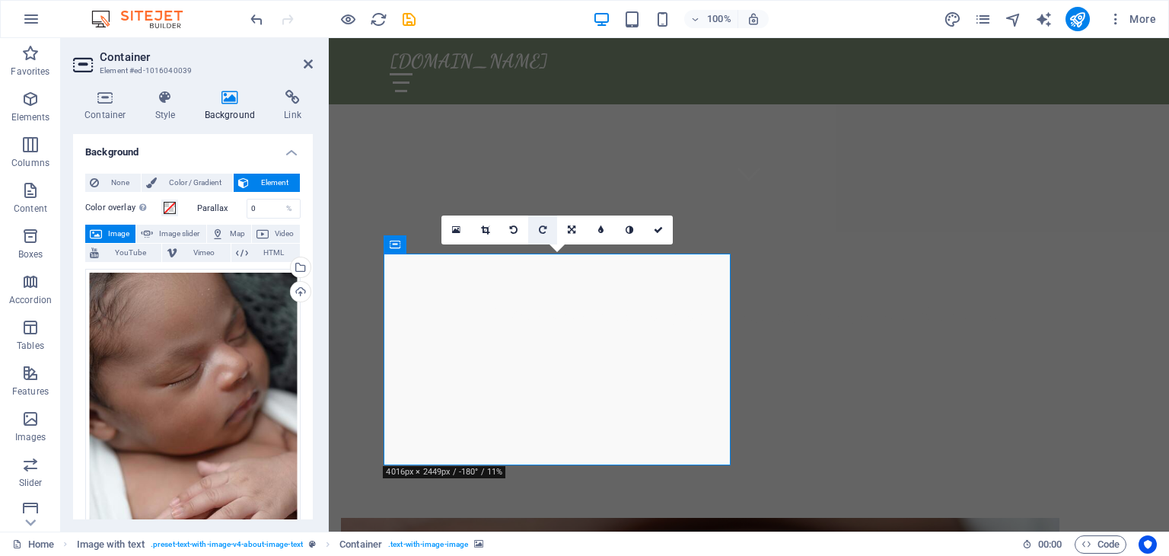
click at [545, 229] on icon at bounding box center [543, 229] width 8 height 9
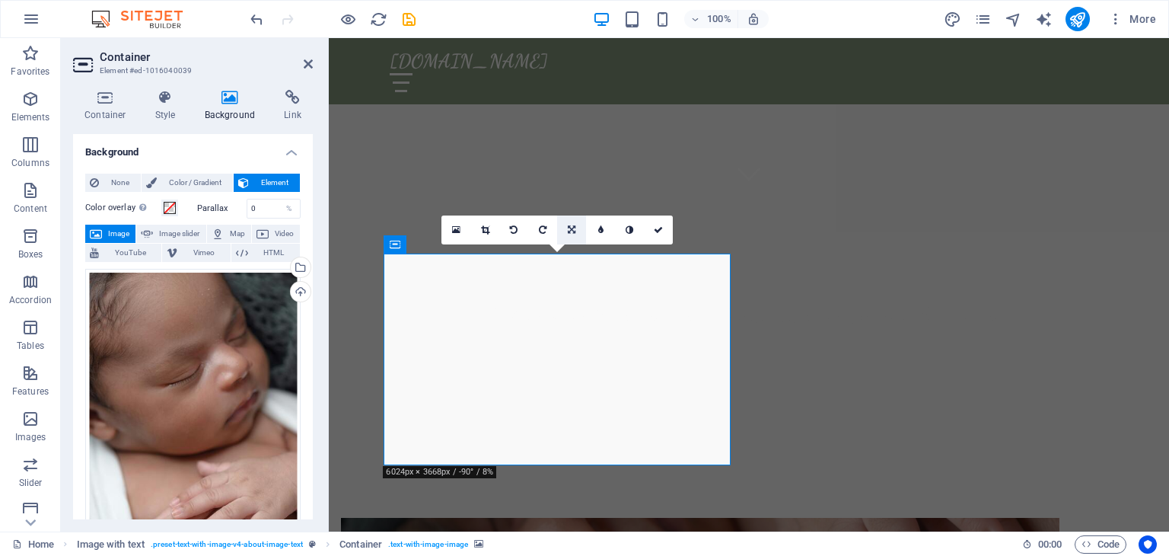
click at [563, 227] on link at bounding box center [571, 229] width 29 height 29
click at [541, 257] on icon at bounding box center [543, 259] width 13 height 13
click at [569, 231] on icon at bounding box center [572, 230] width 13 height 13
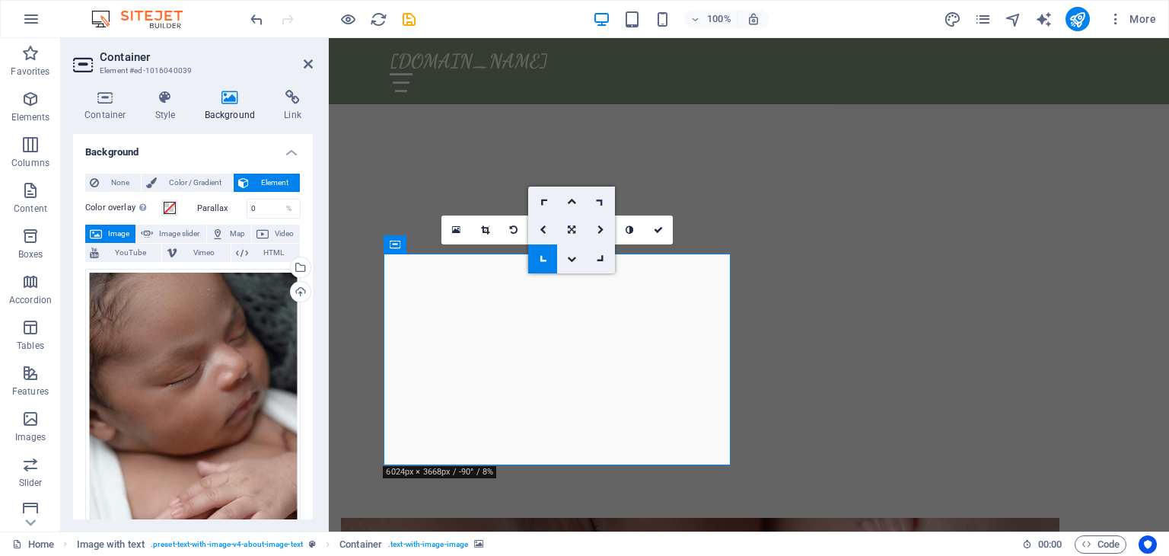
click at [596, 202] on icon at bounding box center [601, 201] width 13 height 13
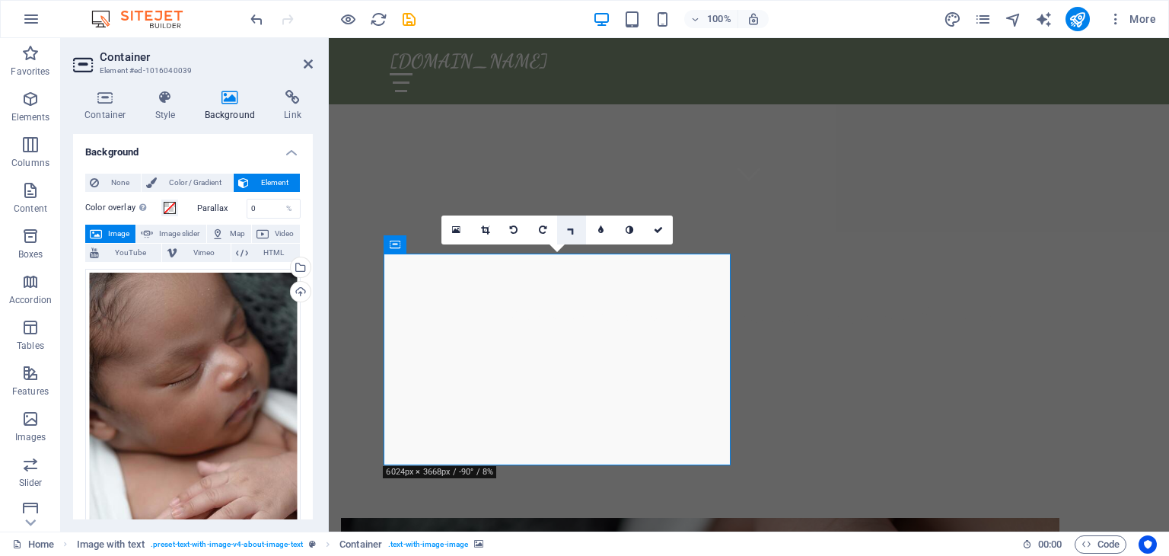
click at [569, 228] on icon at bounding box center [572, 230] width 13 height 13
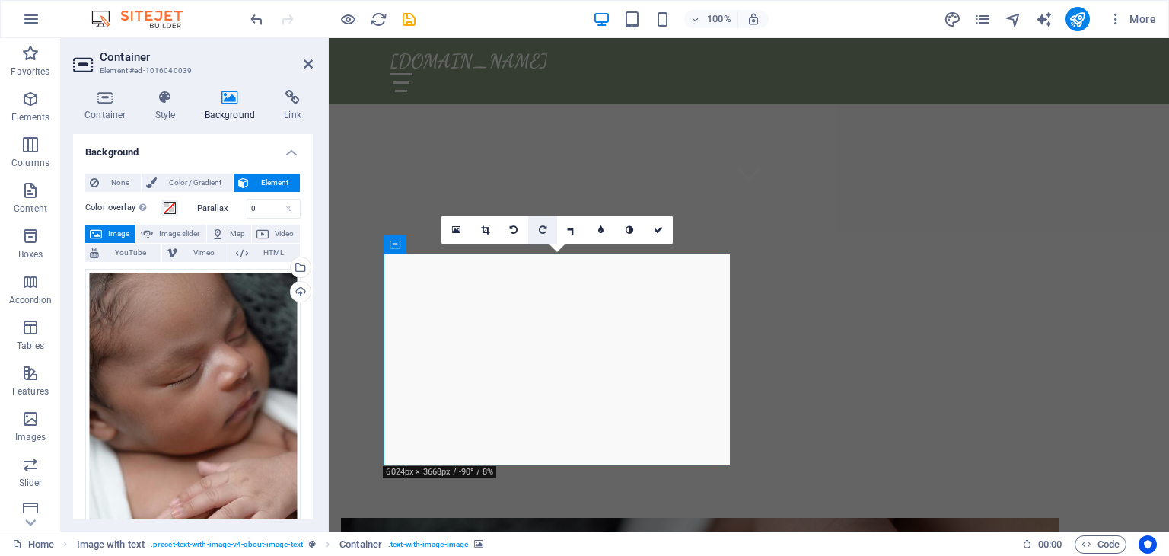
click at [546, 232] on icon at bounding box center [543, 229] width 8 height 9
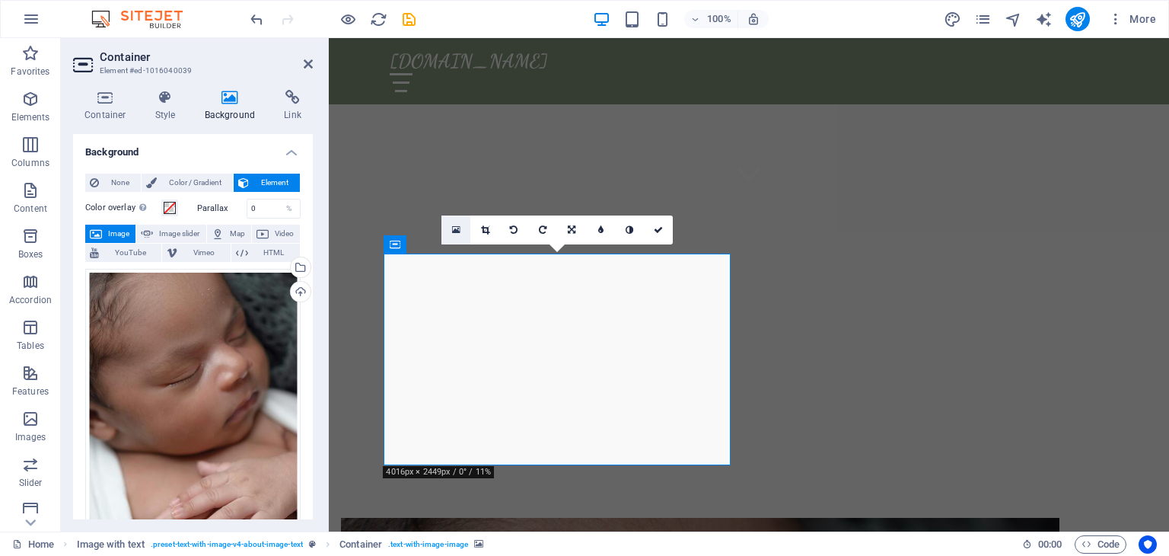
click at [457, 232] on icon at bounding box center [456, 230] width 8 height 11
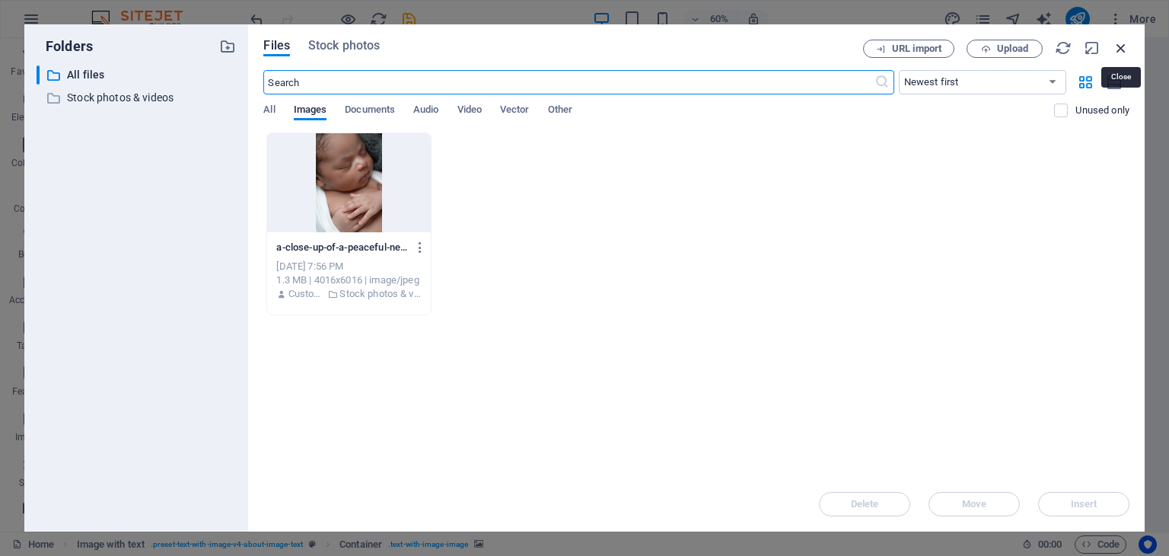
click at [1124, 49] on icon "button" at bounding box center [1121, 48] width 17 height 17
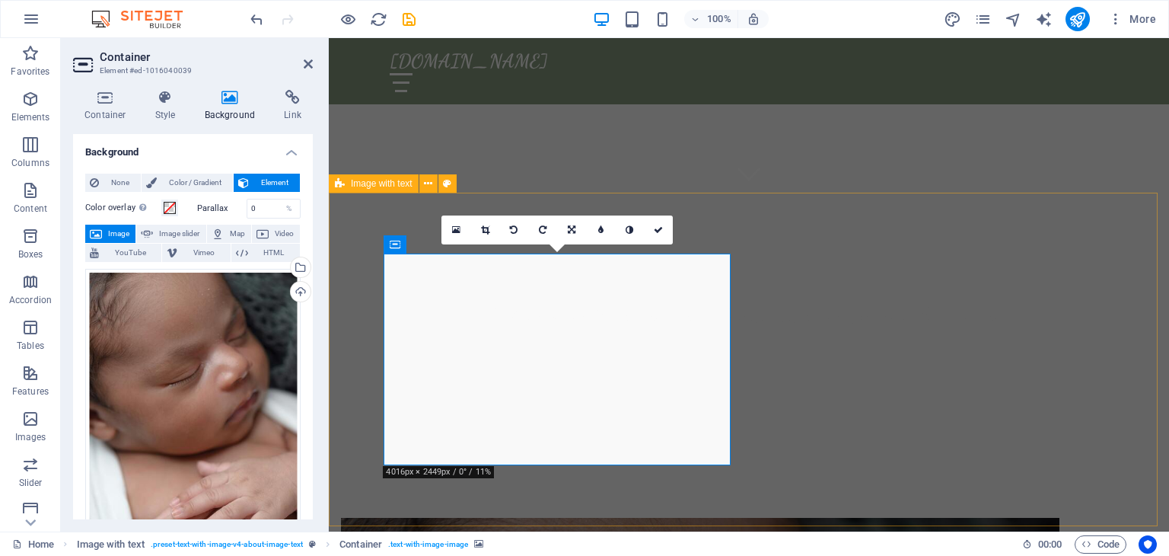
drag, startPoint x: 715, startPoint y: 290, endPoint x: 344, endPoint y: 254, distance: 372.6
